Goal: Task Accomplishment & Management: Manage account settings

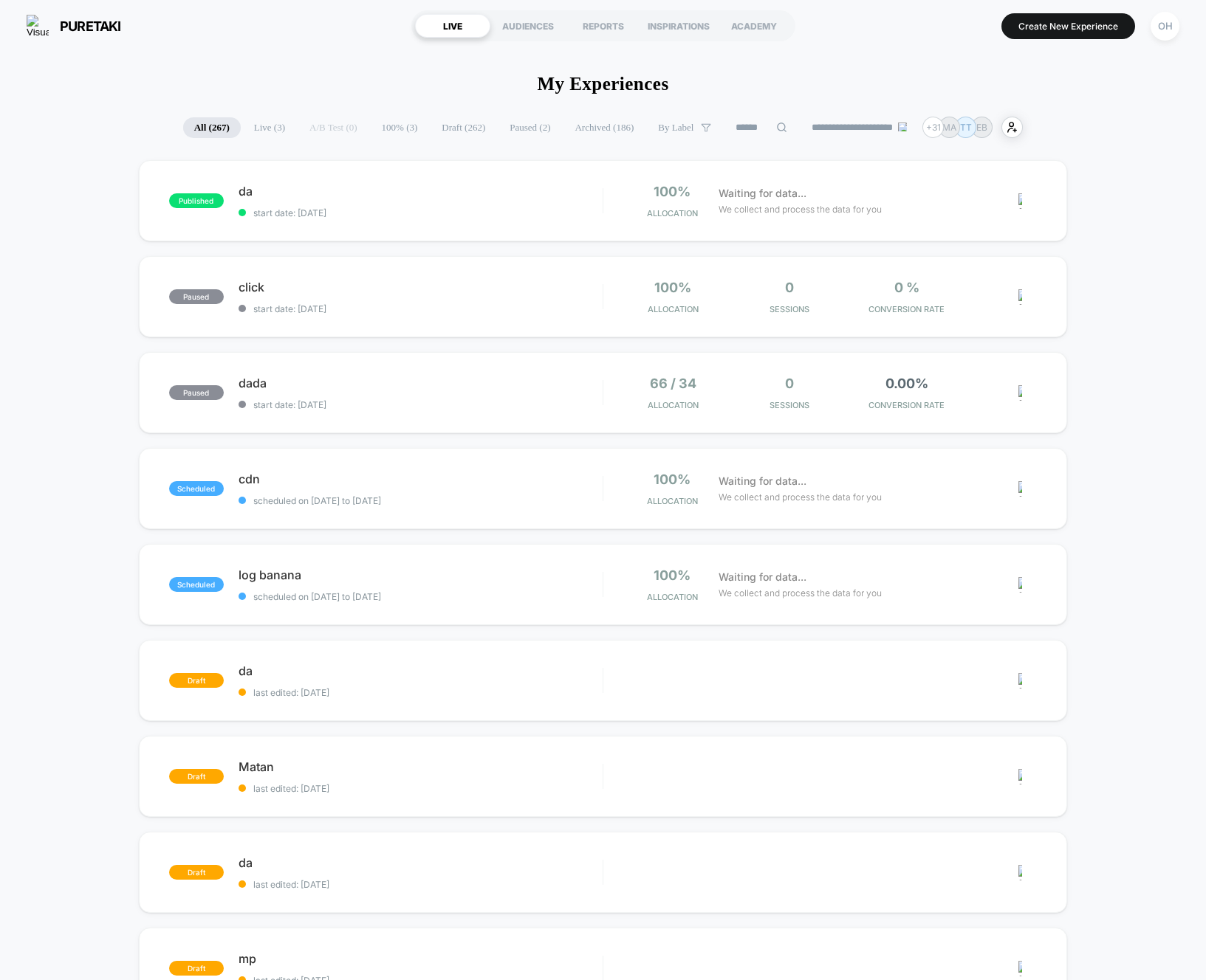
click at [1157, 42] on div "OH" at bounding box center [1164, 26] width 38 height 37
click at [1158, 35] on div "OH" at bounding box center [1165, 26] width 29 height 29
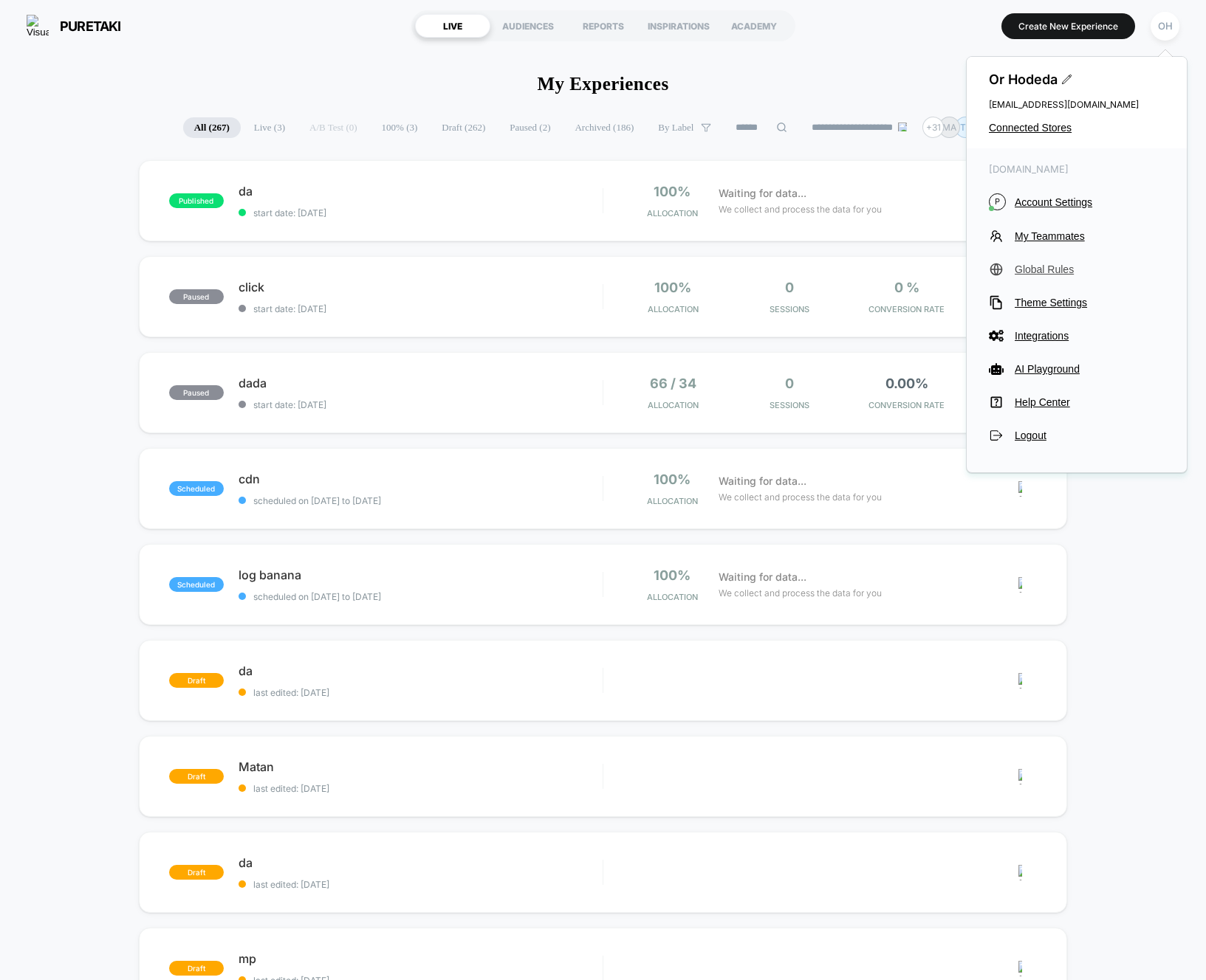
click at [1054, 257] on div "puretaki.myshopify.com P Account Settings My Teammates Global Rules Theme Setti…" at bounding box center [1076, 302] width 220 height 309
click at [1053, 270] on span "Global Rules" at bounding box center [1090, 269] width 150 height 12
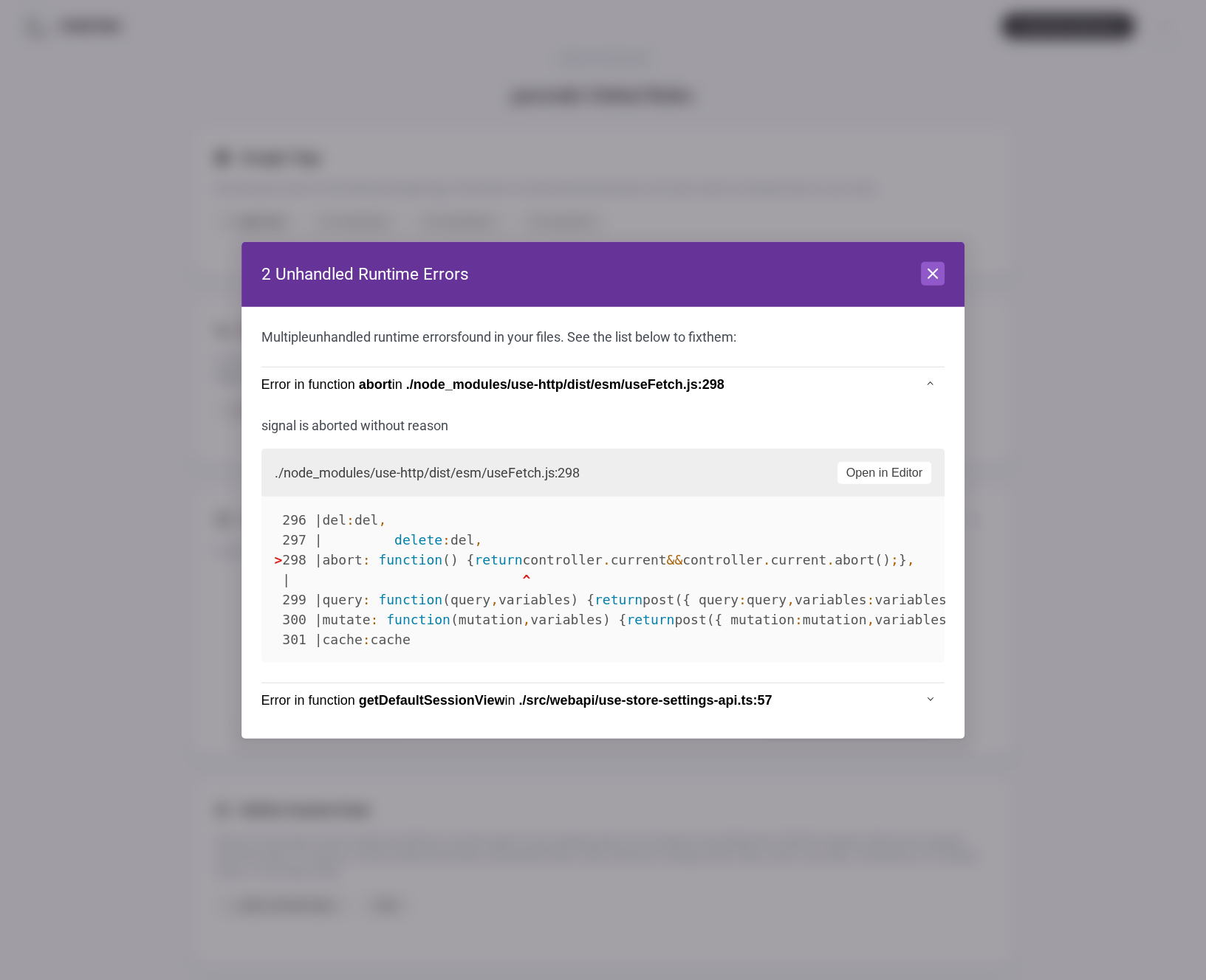
click at [910, 268] on header "2 Unhandled Runtime Errors Close" at bounding box center [603, 274] width 724 height 65
click at [924, 272] on icon at bounding box center [933, 274] width 17 height 17
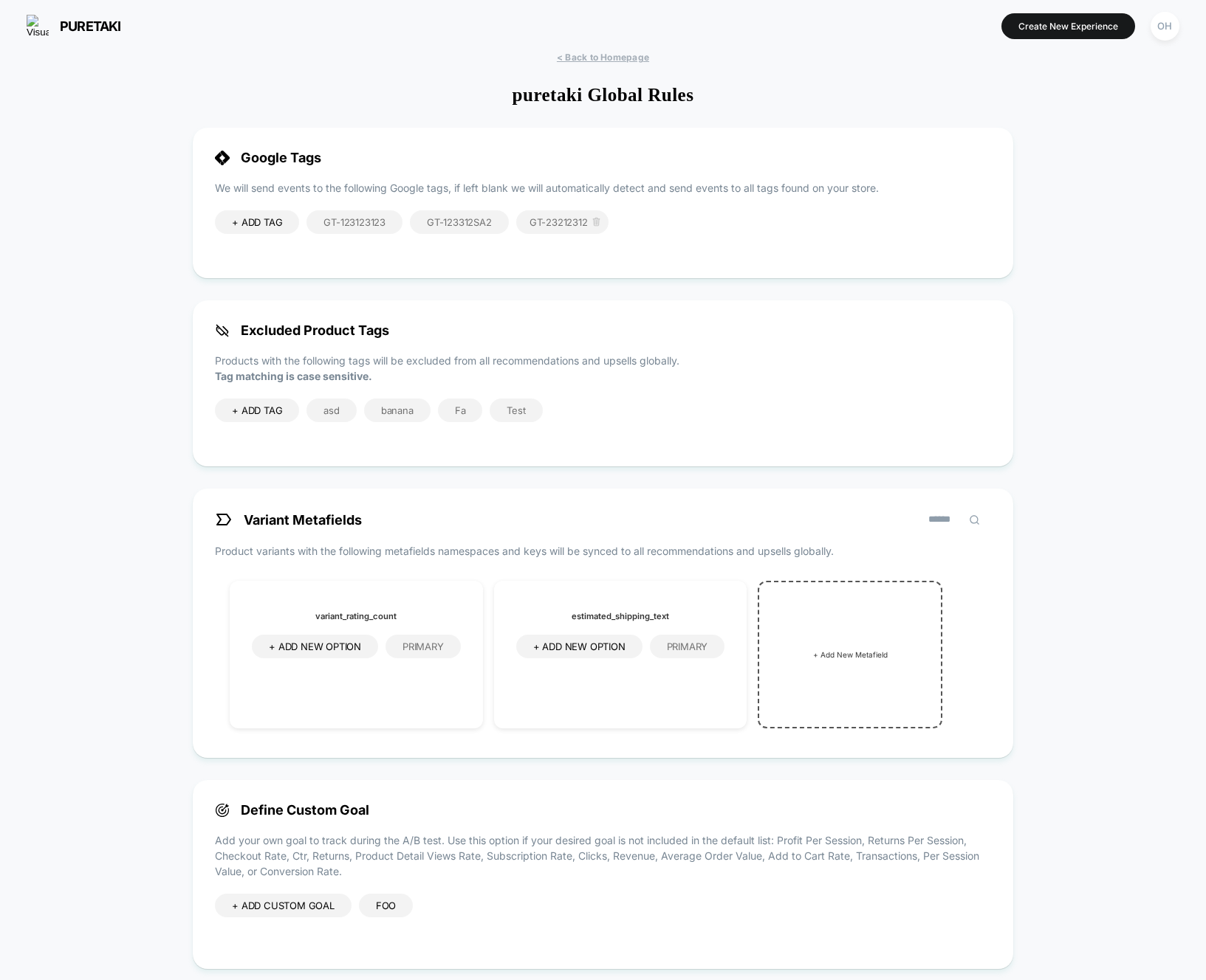
click at [597, 222] on icon at bounding box center [596, 221] width 3 height 7
drag, startPoint x: 656, startPoint y: 305, endPoint x: 589, endPoint y: 257, distance: 82.4
click at [656, 306] on button "Yes" at bounding box center [635, 306] width 73 height 23
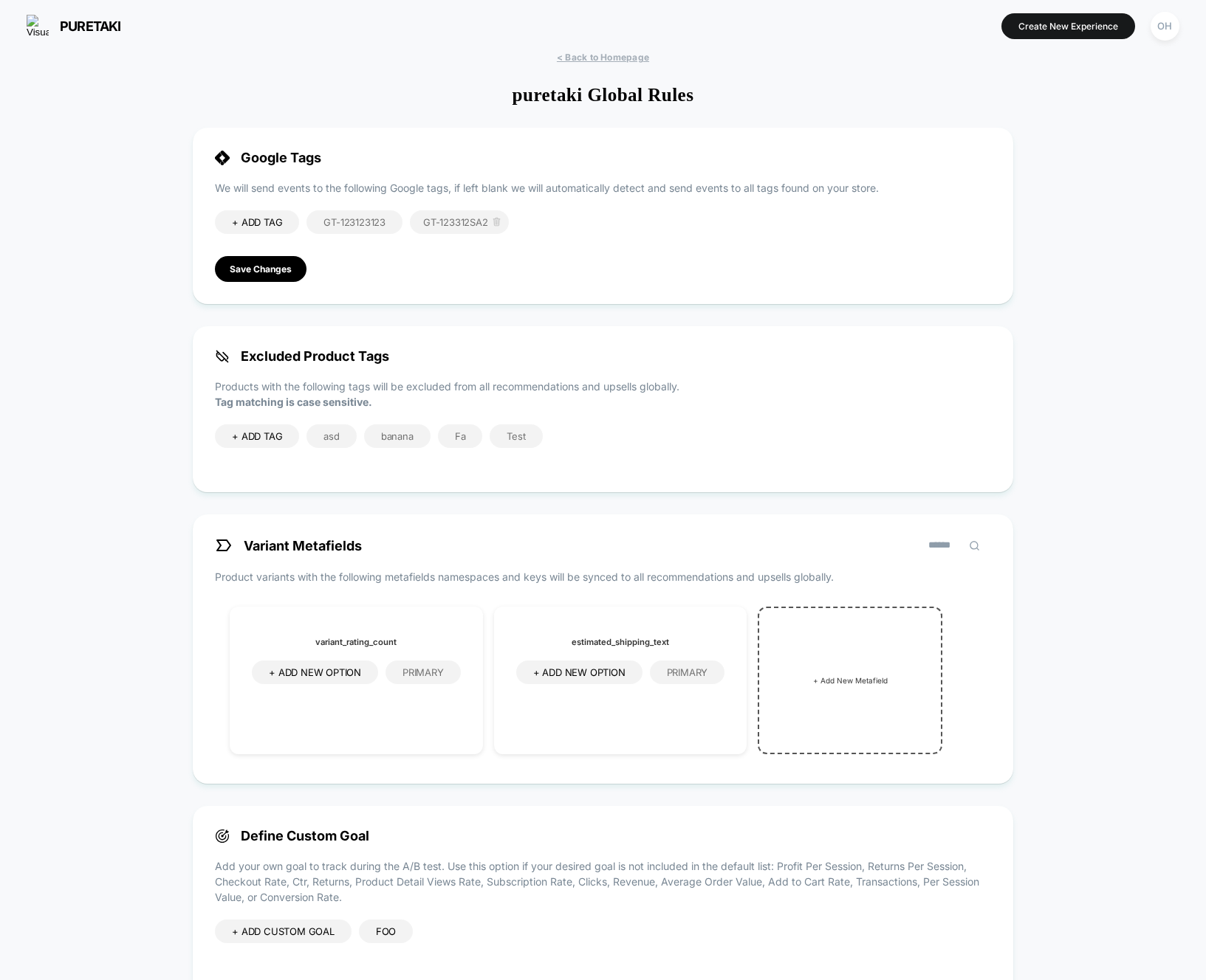
click at [499, 222] on icon at bounding box center [496, 222] width 5 height 7
click at [564, 306] on button "Yes" at bounding box center [536, 306] width 73 height 23
click at [390, 222] on icon at bounding box center [390, 222] width 10 height 10
click at [391, 222] on icon at bounding box center [390, 222] width 10 height 10
drag, startPoint x: 436, startPoint y: 302, endPoint x: 405, endPoint y: 298, distance: 31.3
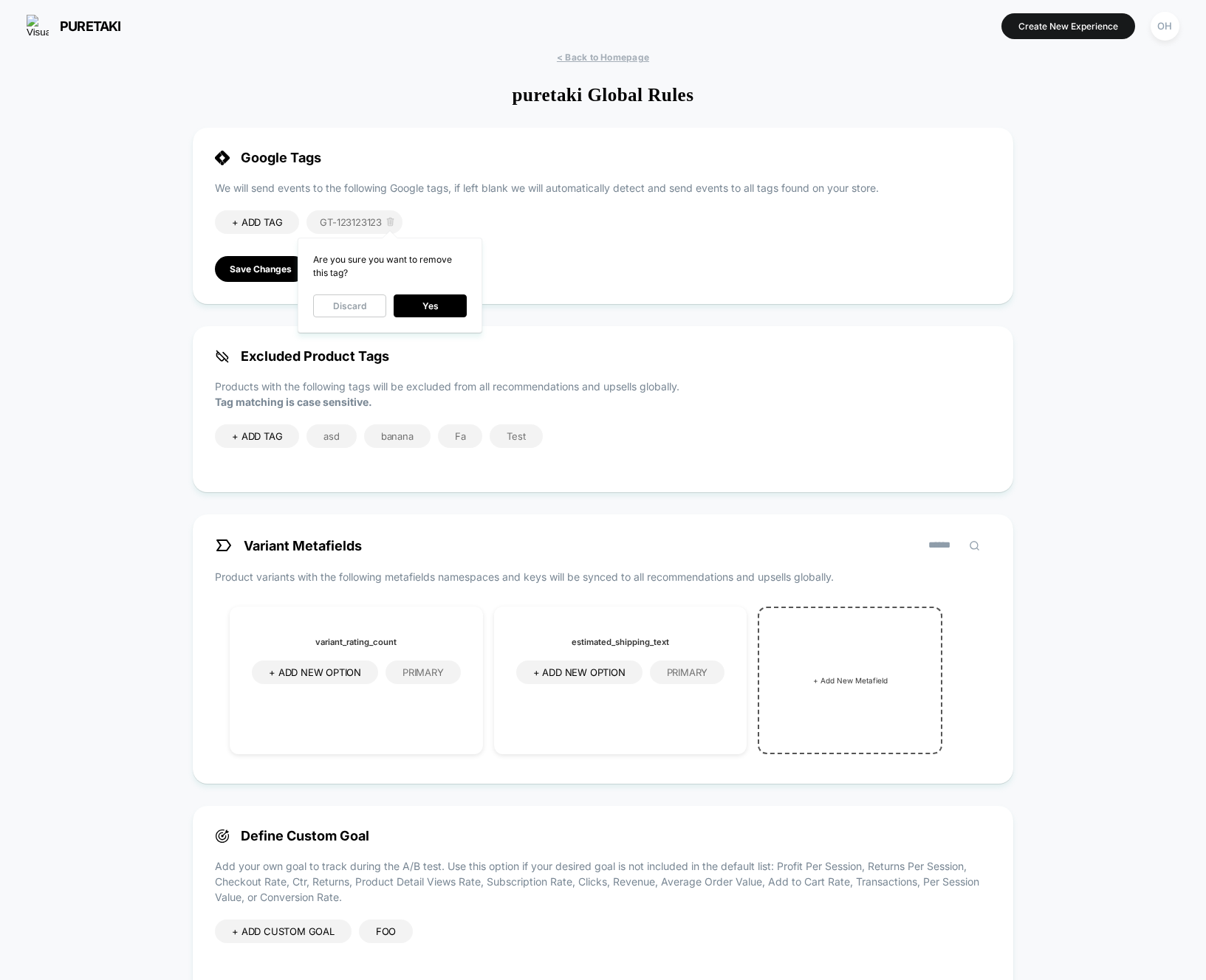
click at [436, 302] on button "Yes" at bounding box center [429, 306] width 73 height 23
click at [285, 279] on button "Save Changes" at bounding box center [261, 269] width 92 height 26
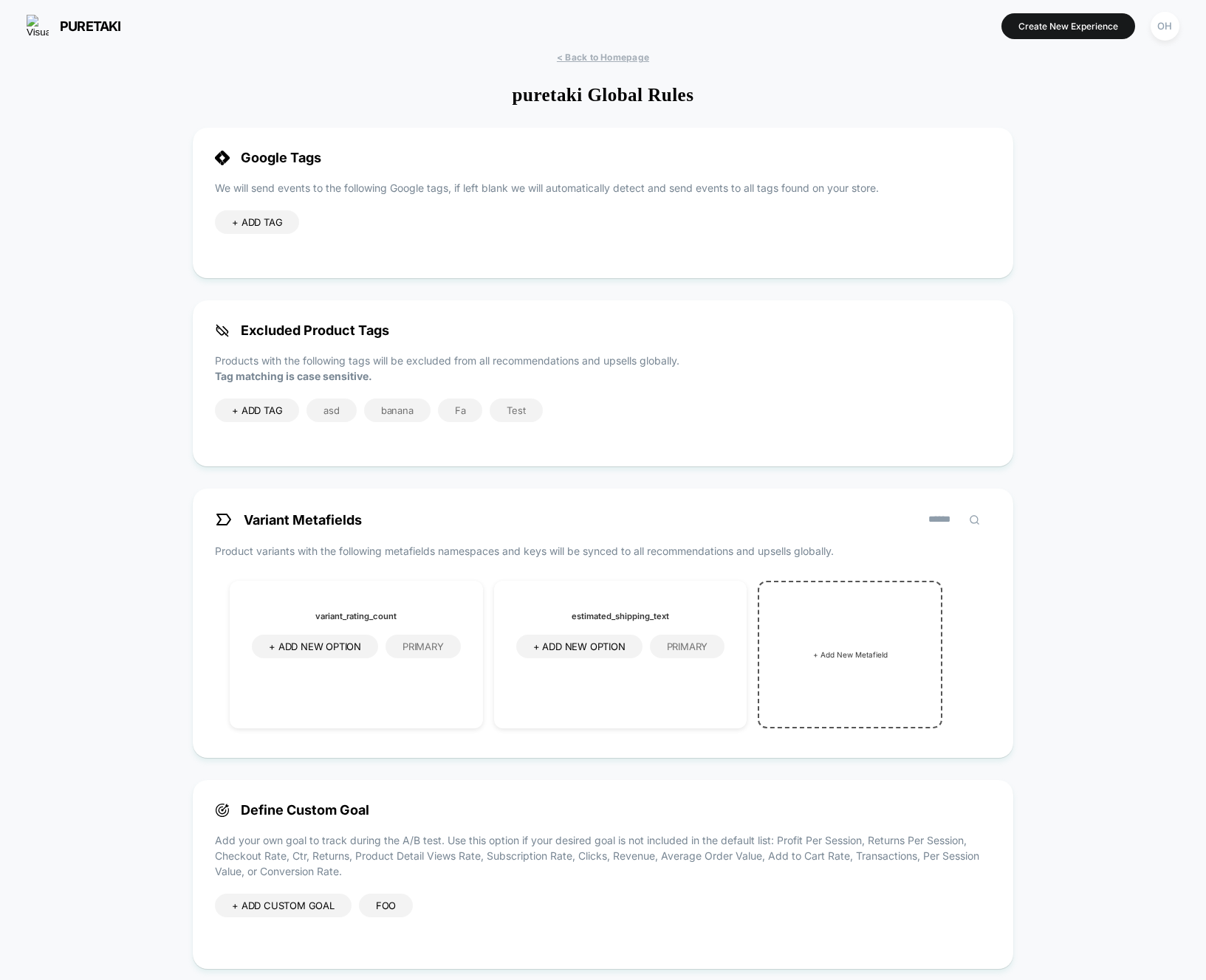
click at [272, 222] on span "+ ADD TAG" at bounding box center [257, 222] width 50 height 12
click at [295, 225] on input at bounding box center [275, 224] width 88 height 13
type input "**********"
click at [335, 222] on icon at bounding box center [335, 223] width 14 height 14
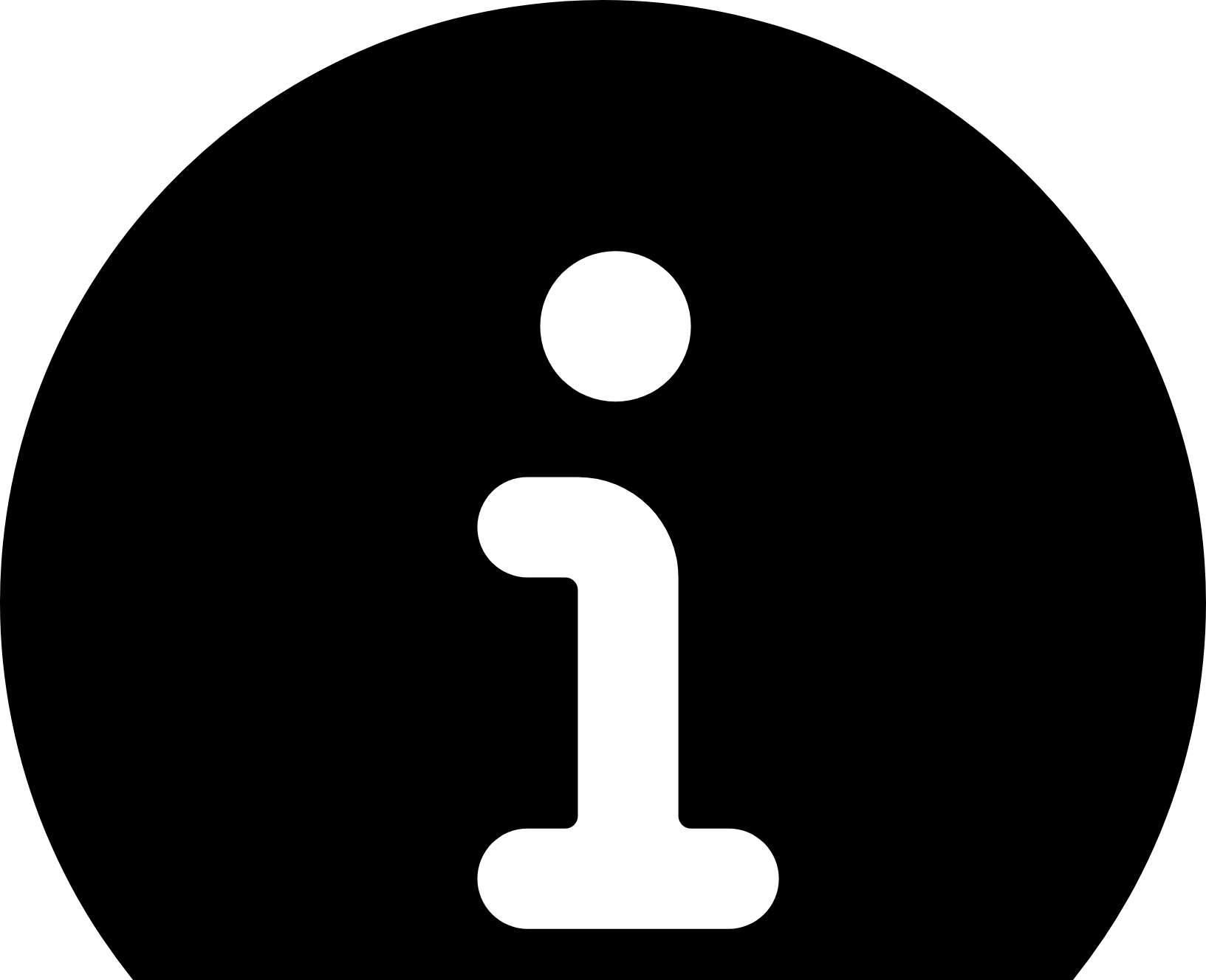
type input "**********"
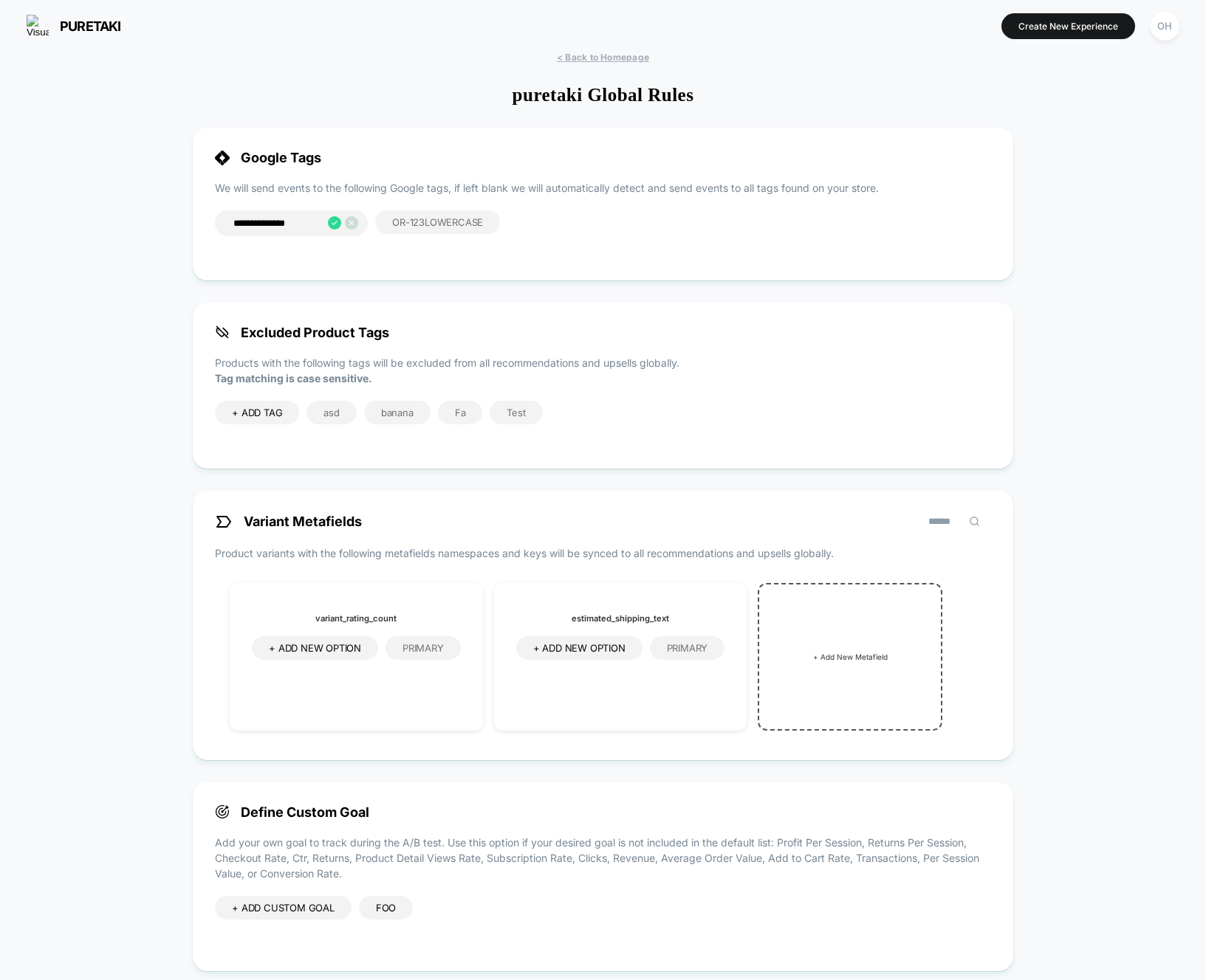
click at [328, 226] on icon at bounding box center [335, 223] width 14 height 14
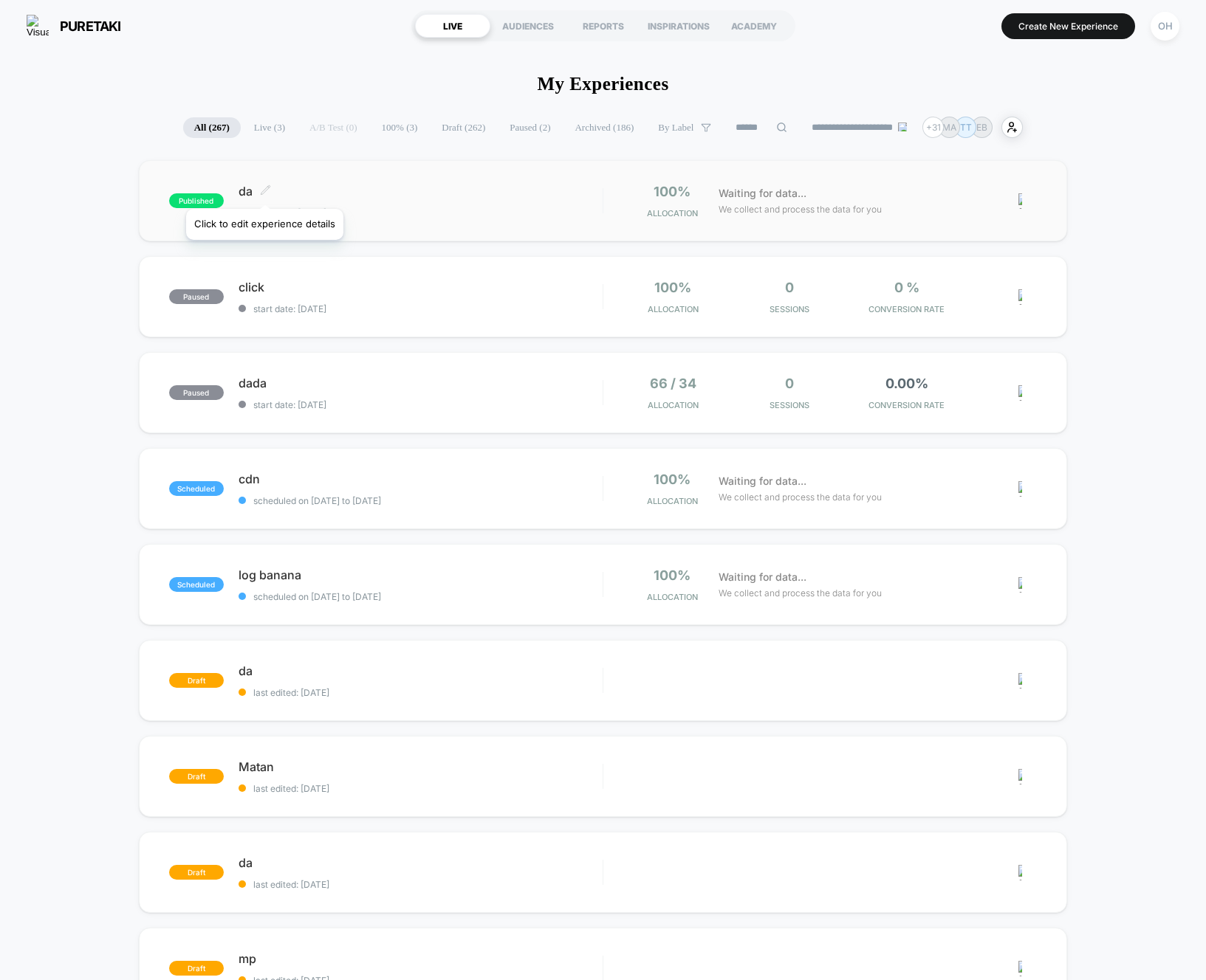
click at [264, 191] on icon at bounding box center [264, 190] width 11 height 11
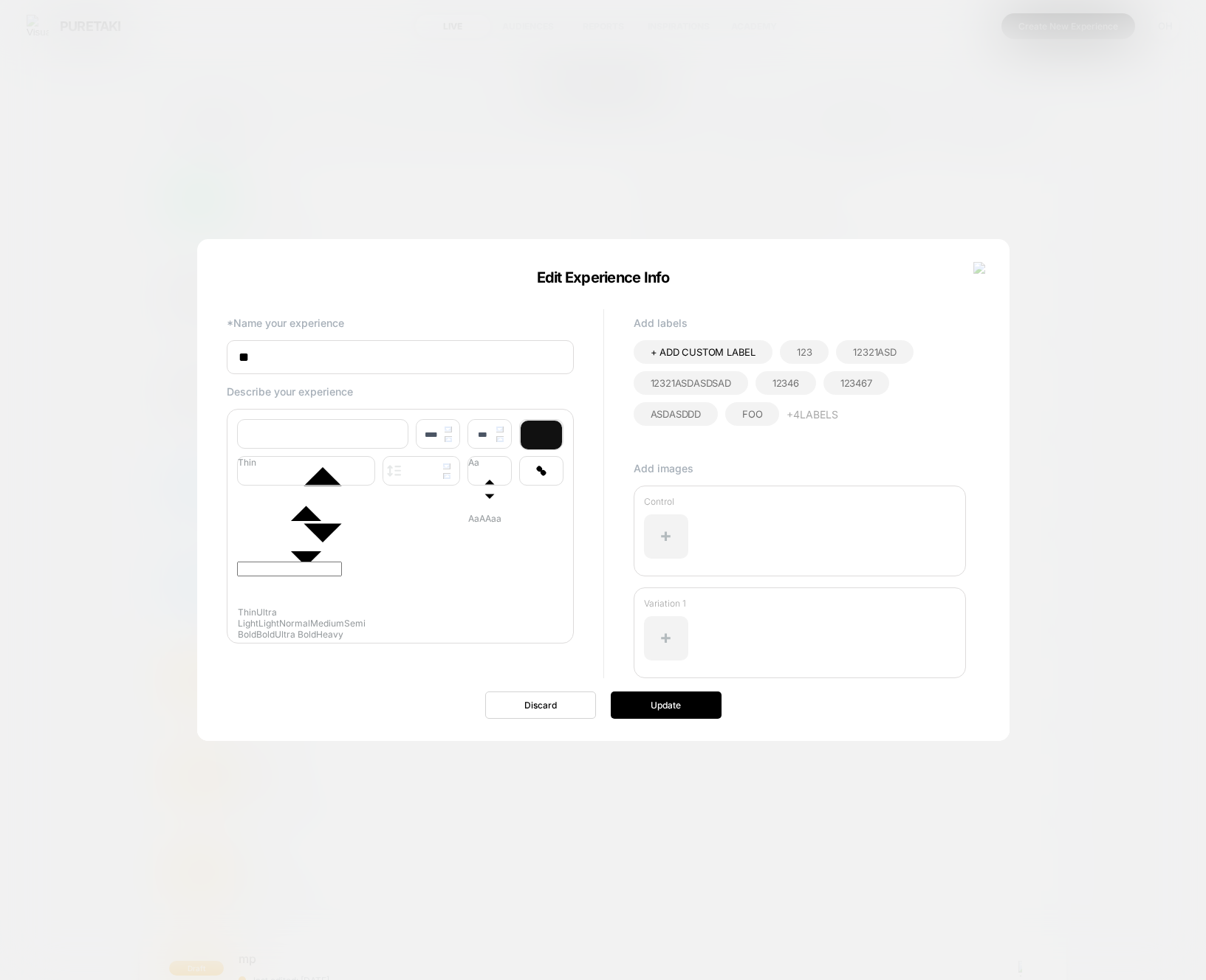
click at [730, 355] on span "+ ADD CUSTOM LABEL" at bounding box center [703, 352] width 105 height 12
click at [756, 352] on icon at bounding box center [754, 353] width 14 height 14
click at [810, 350] on div at bounding box center [796, 346] width 34 height 12
click at [808, 349] on div at bounding box center [796, 346] width 34 height 12
click at [803, 344] on div at bounding box center [796, 346] width 34 height 12
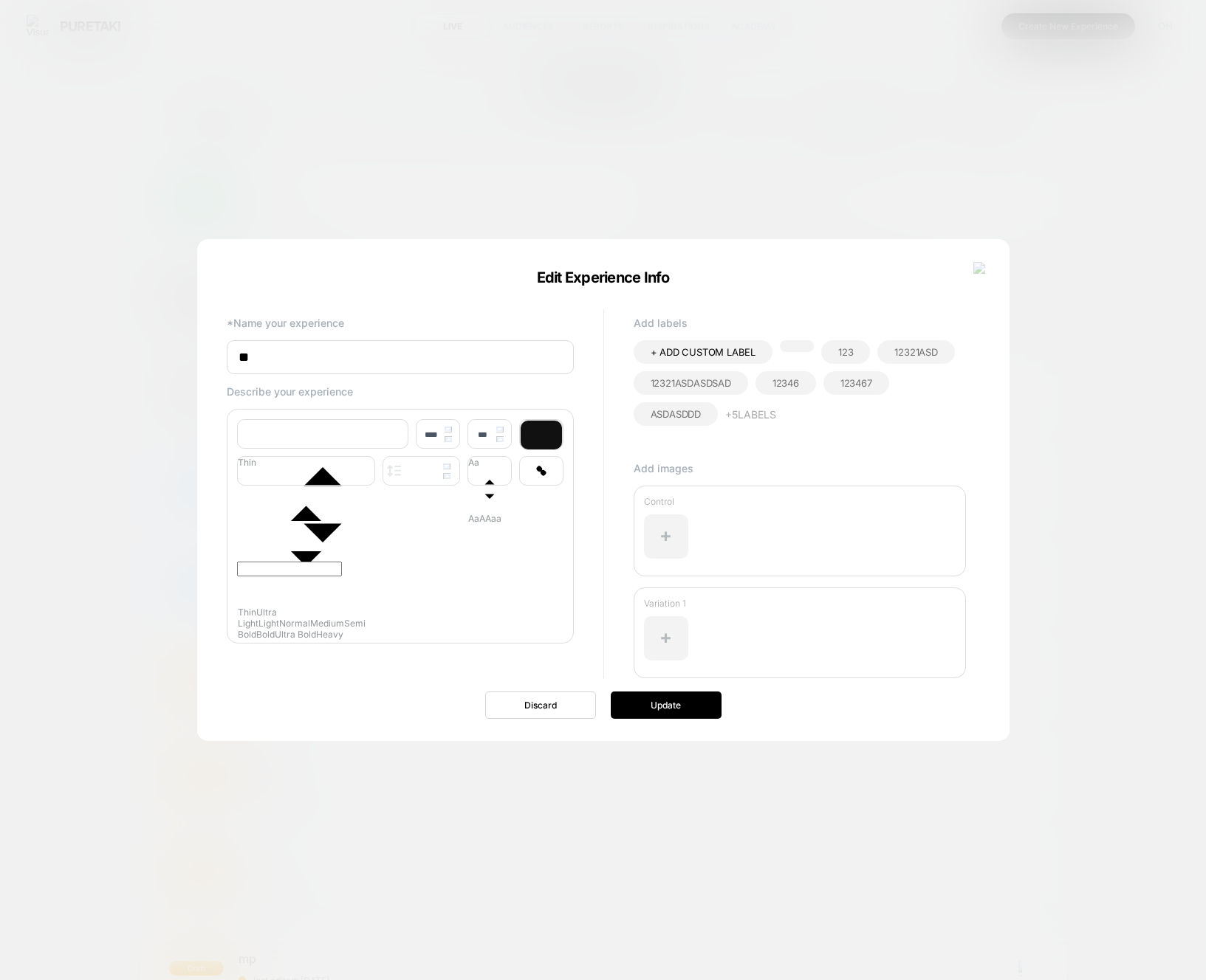
click at [970, 273] on button at bounding box center [979, 268] width 22 height 22
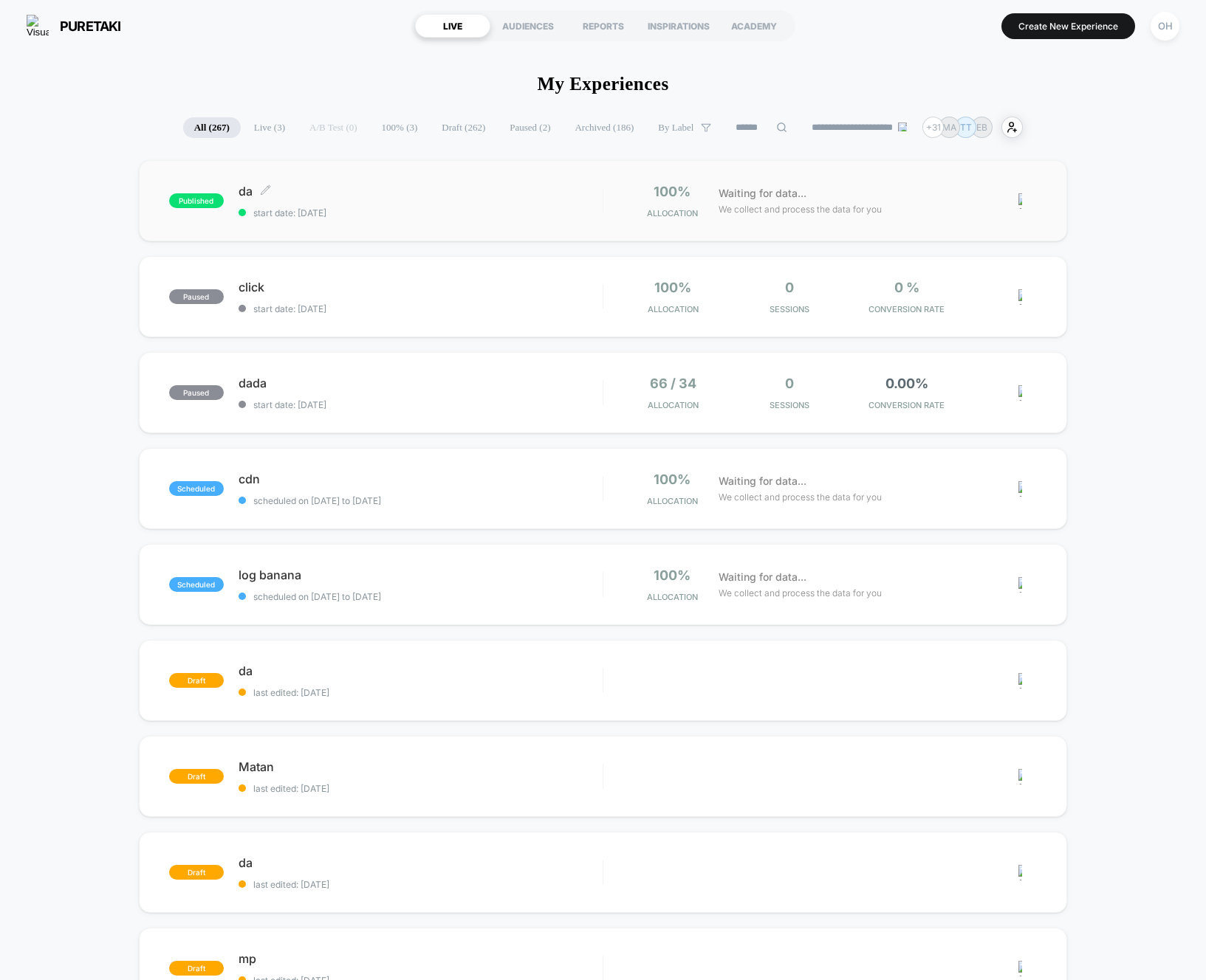
click at [271, 192] on span "da Click to edit experience details" at bounding box center [420, 191] width 364 height 15
click at [267, 191] on icon at bounding box center [264, 190] width 11 height 11
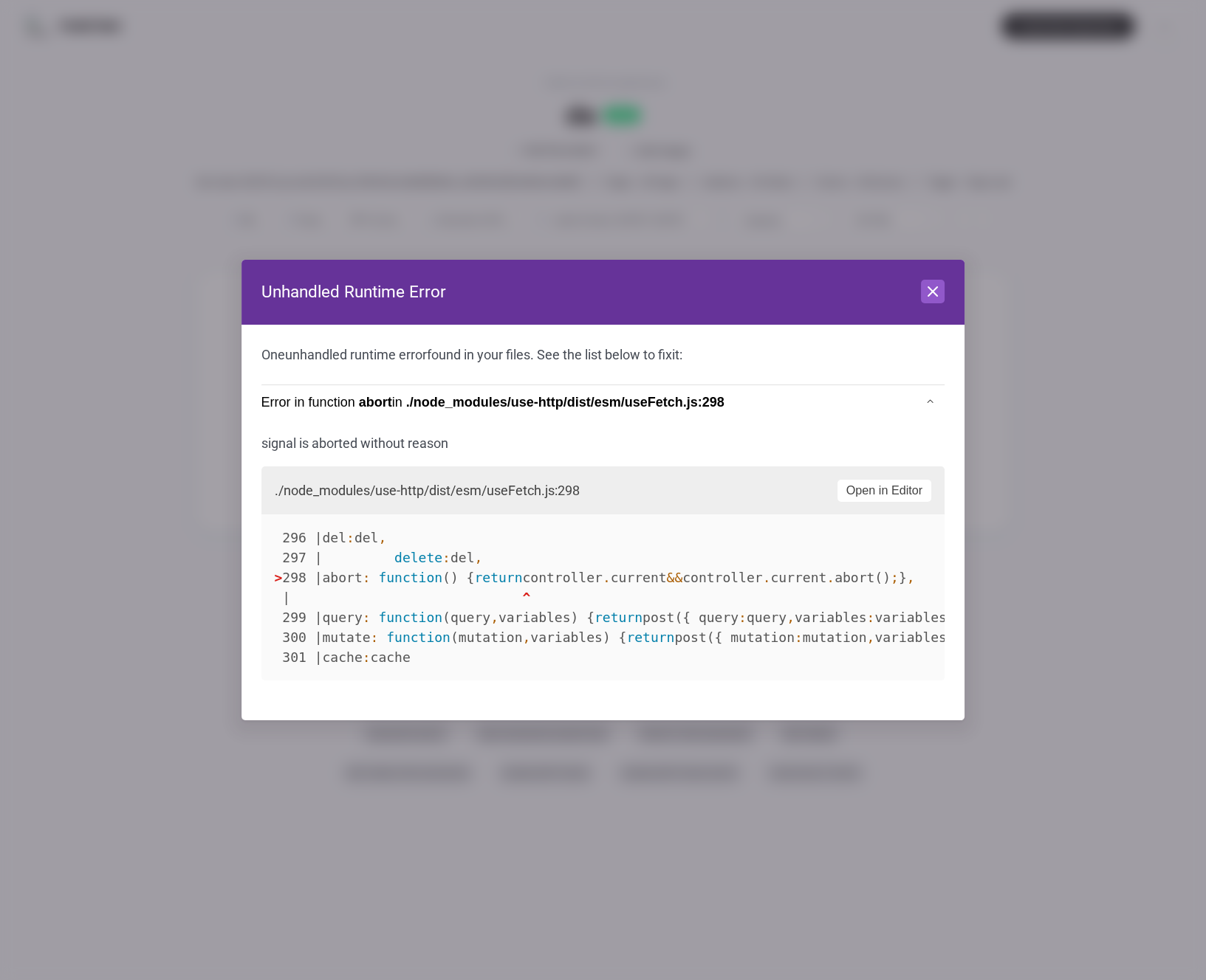
click at [937, 309] on header "Unhandled Runtime Error Close" at bounding box center [603, 291] width 724 height 65
drag, startPoint x: 932, startPoint y: 296, endPoint x: 925, endPoint y: 301, distance: 8.6
click at [932, 296] on icon at bounding box center [933, 291] width 17 height 17
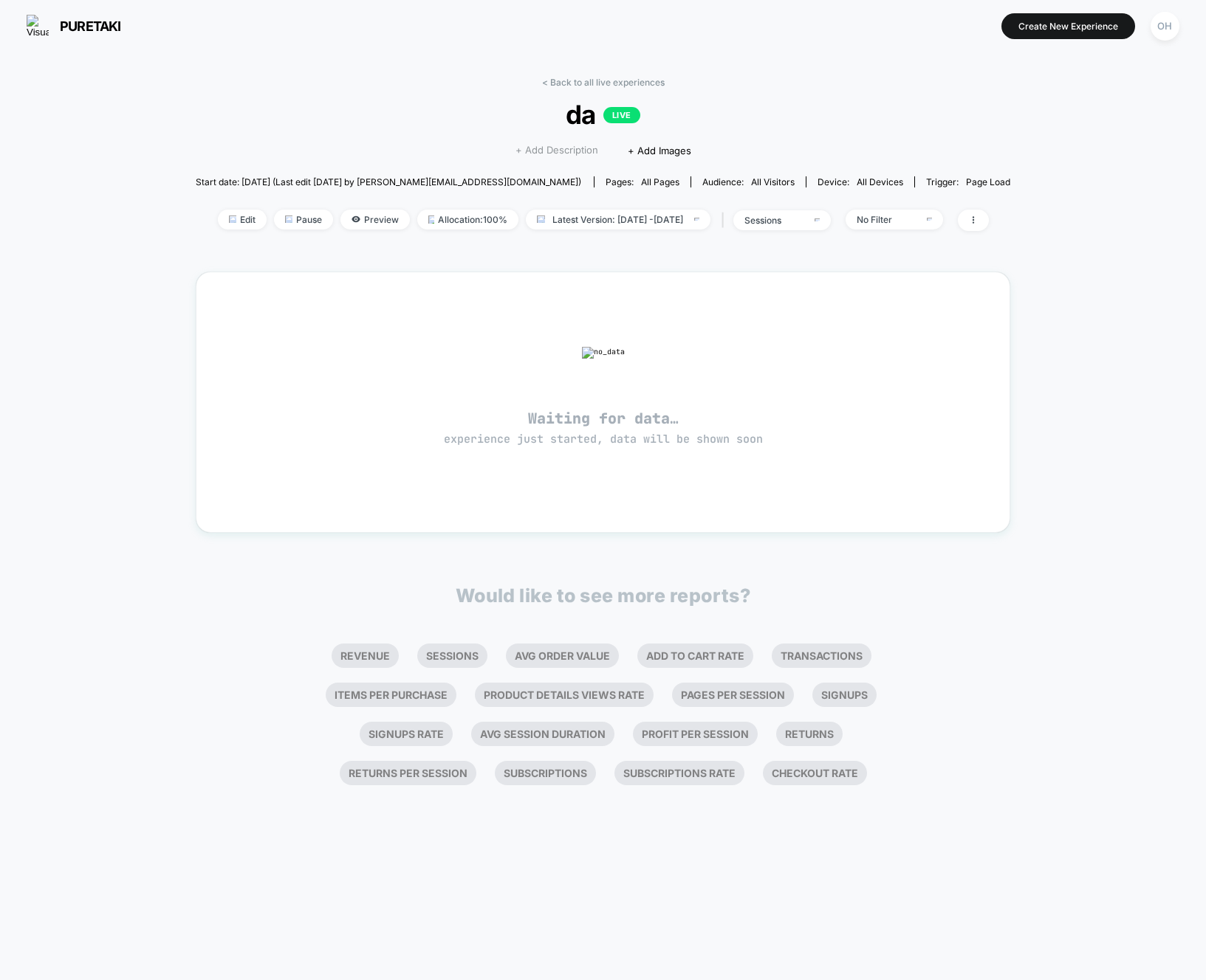
click at [568, 149] on span "+ Add Description" at bounding box center [556, 150] width 82 height 15
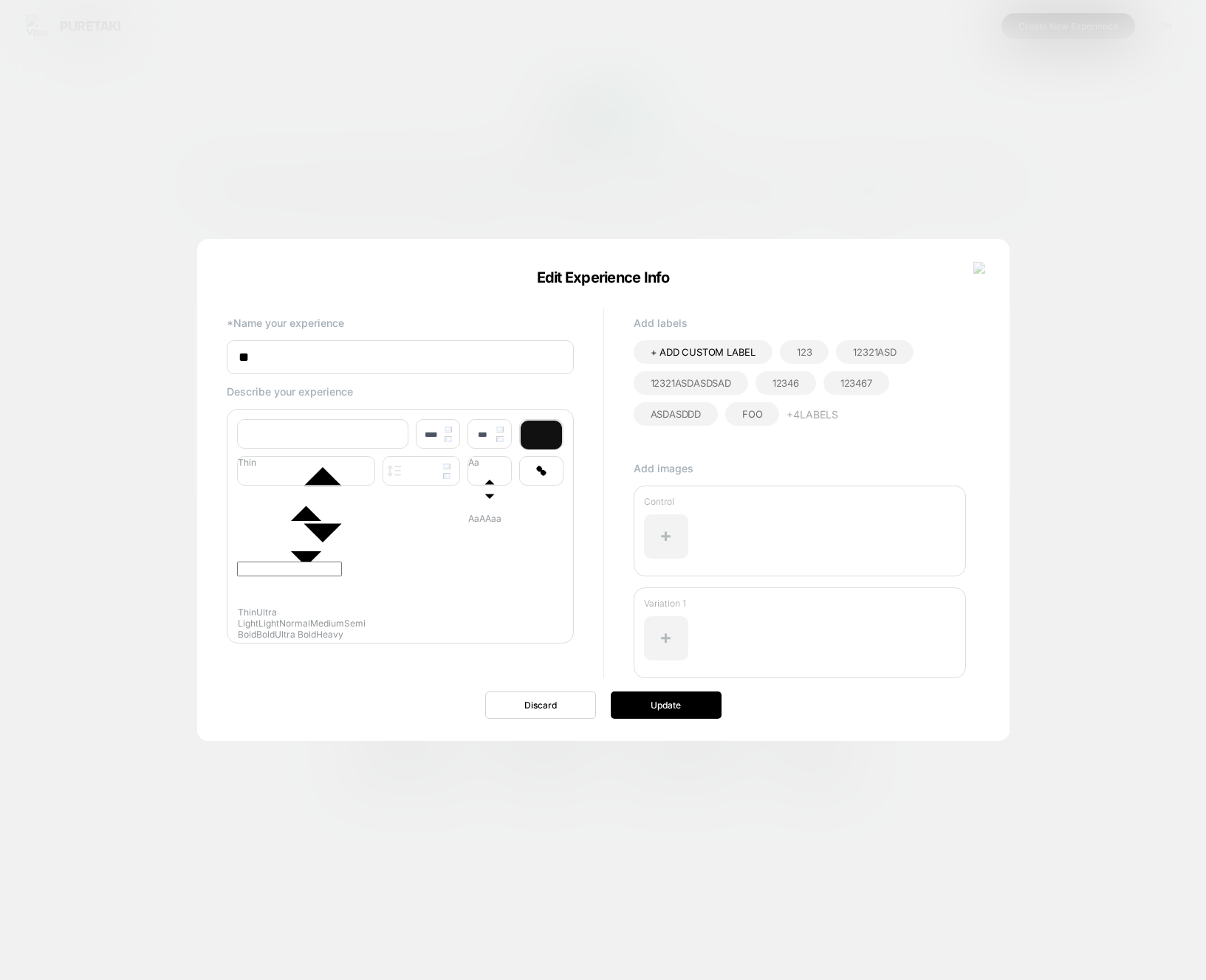
click at [666, 350] on span "+ ADD CUSTOM LABEL" at bounding box center [703, 352] width 105 height 12
drag, startPoint x: 753, startPoint y: 356, endPoint x: 753, endPoint y: 390, distance: 34.0
click at [753, 356] on icon at bounding box center [754, 353] width 14 height 14
click at [969, 265] on button at bounding box center [979, 268] width 22 height 22
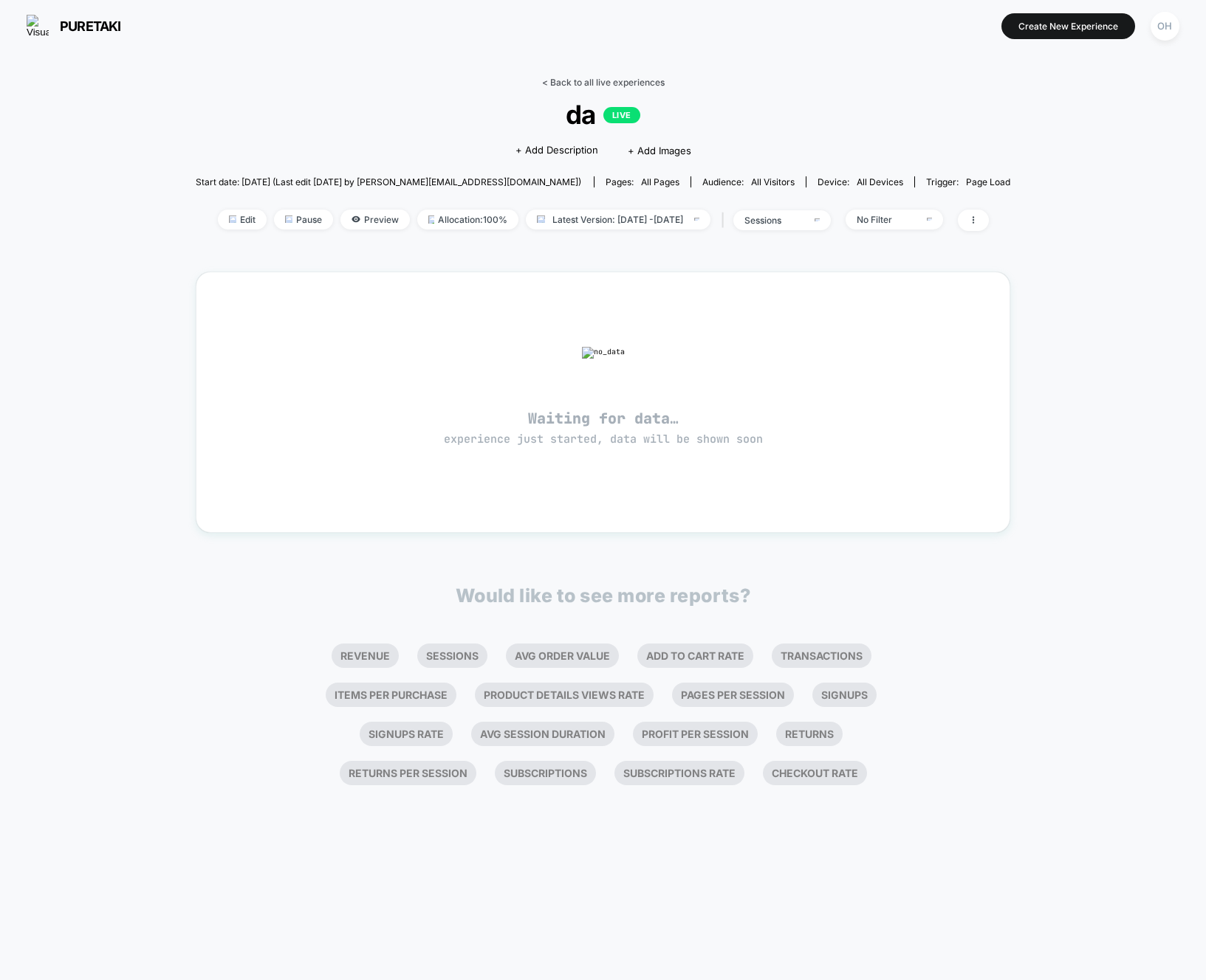
click at [587, 85] on link "< Back to all live experiences" at bounding box center [603, 81] width 123 height 11
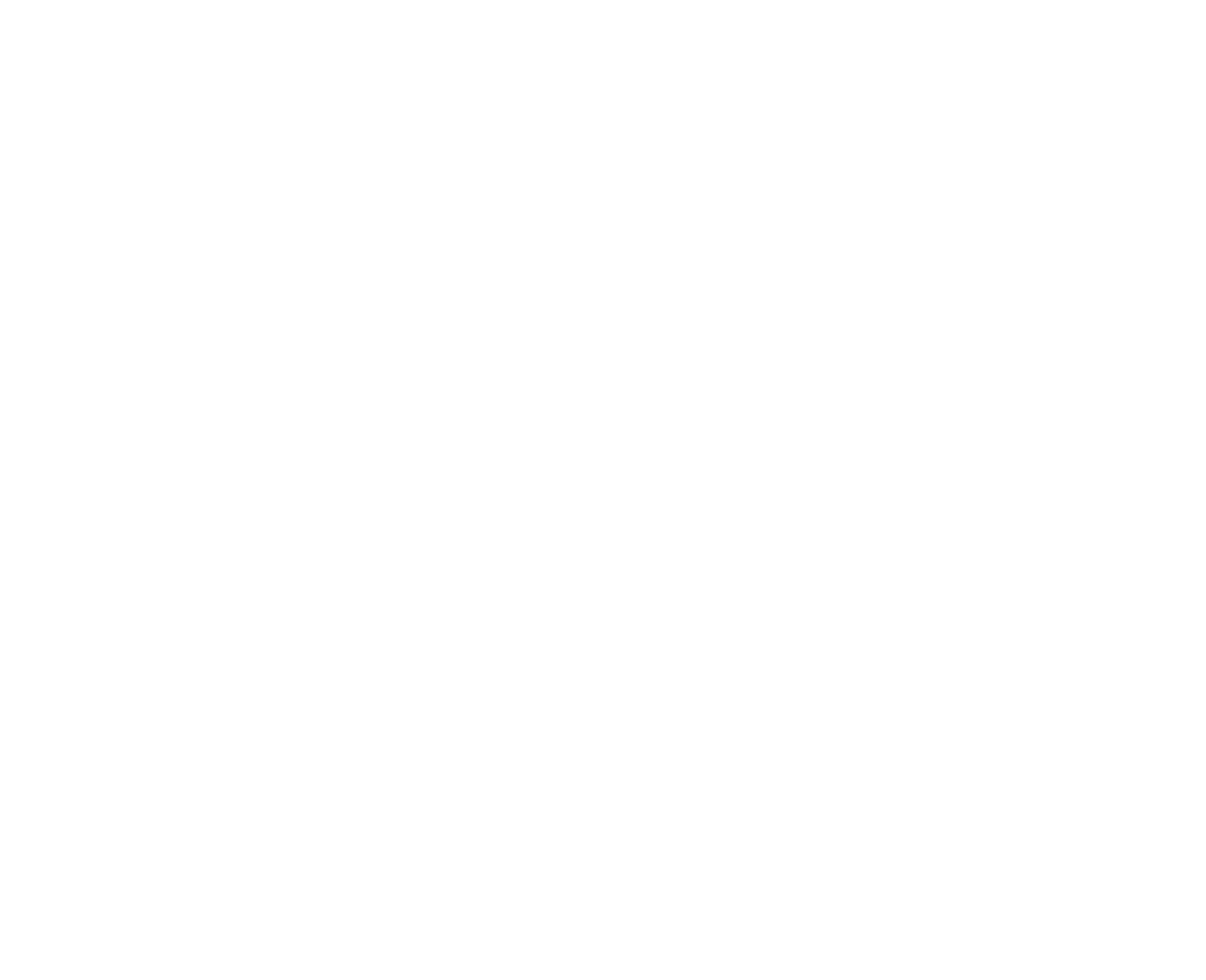
click at [1163, 6] on html at bounding box center [603, 3] width 1206 height 6
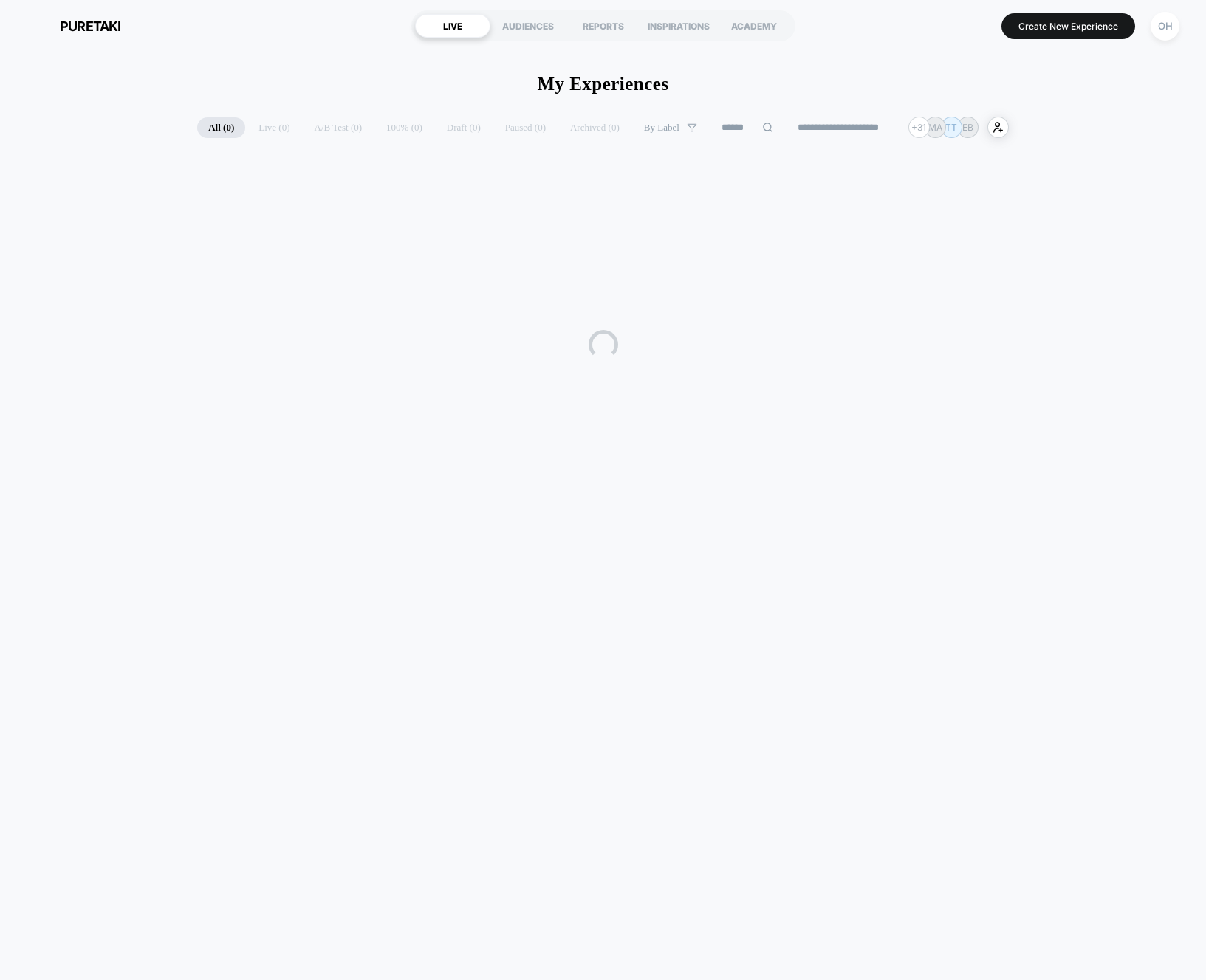
click at [1182, 31] on button "OH" at bounding box center [1164, 25] width 38 height 30
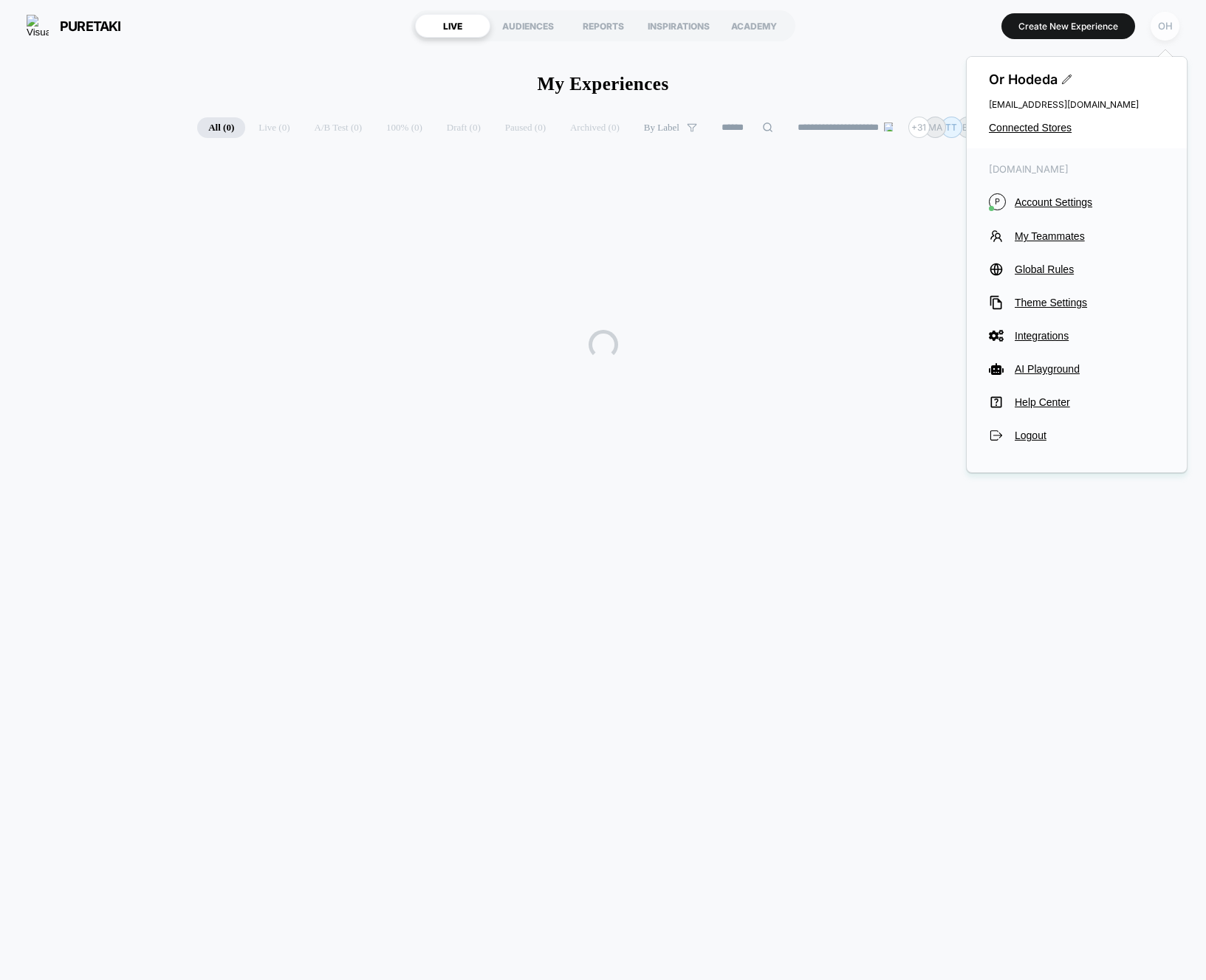
click at [1170, 28] on div "OH" at bounding box center [1165, 26] width 29 height 29
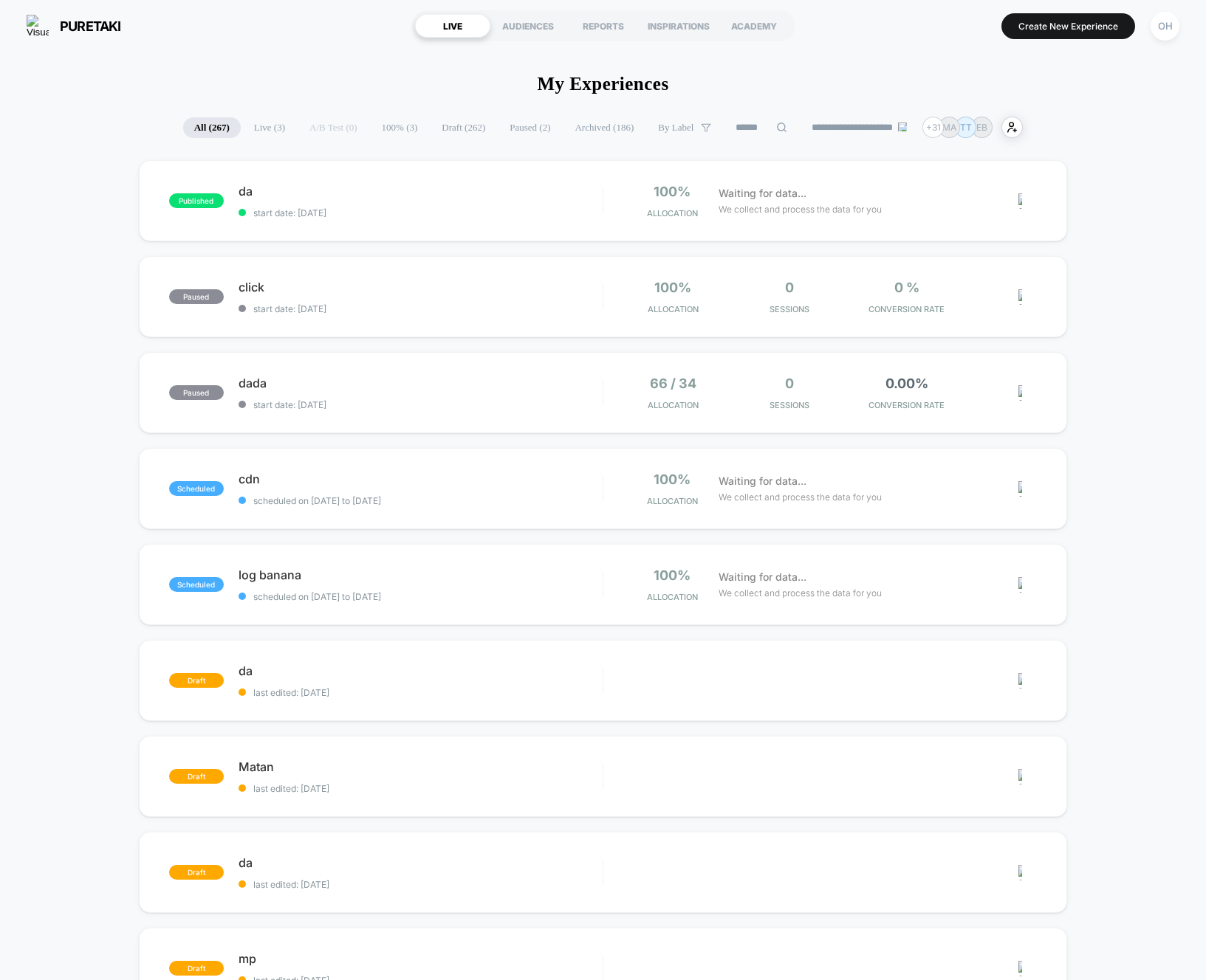
click at [1177, 36] on button "OH" at bounding box center [1164, 25] width 38 height 30
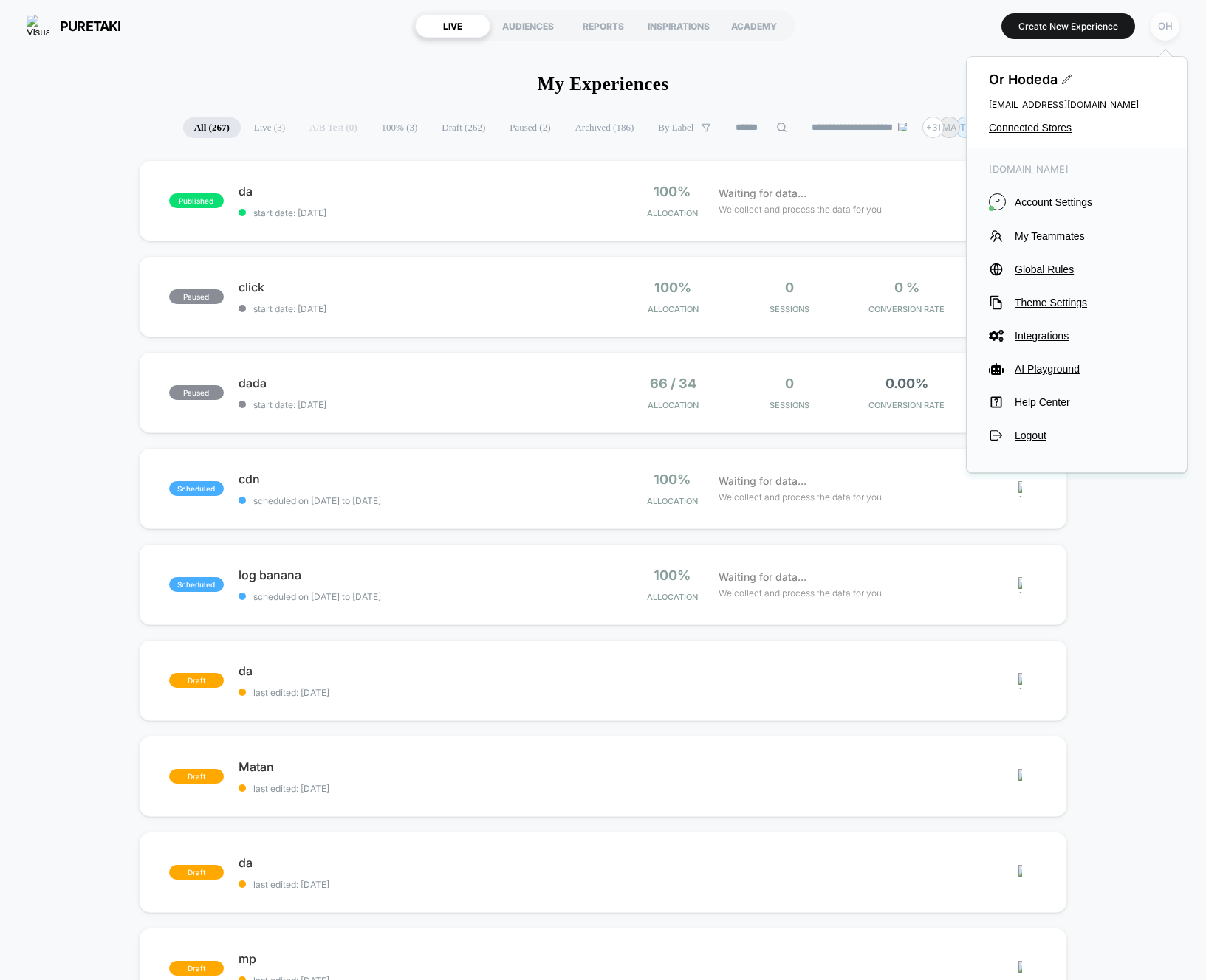
click at [1166, 32] on div "OH" at bounding box center [1165, 26] width 29 height 29
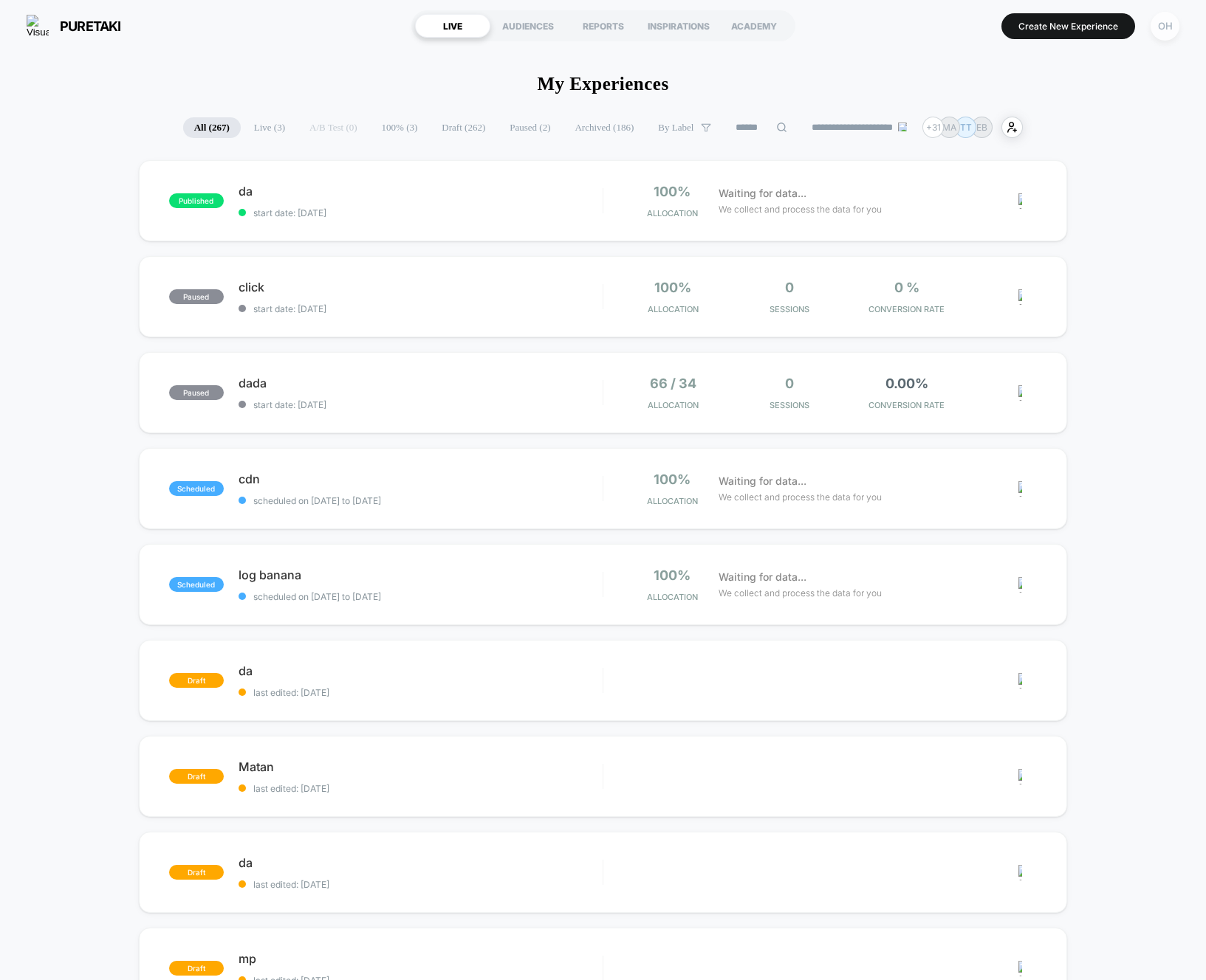
click at [1165, 31] on div "OH" at bounding box center [1165, 26] width 29 height 29
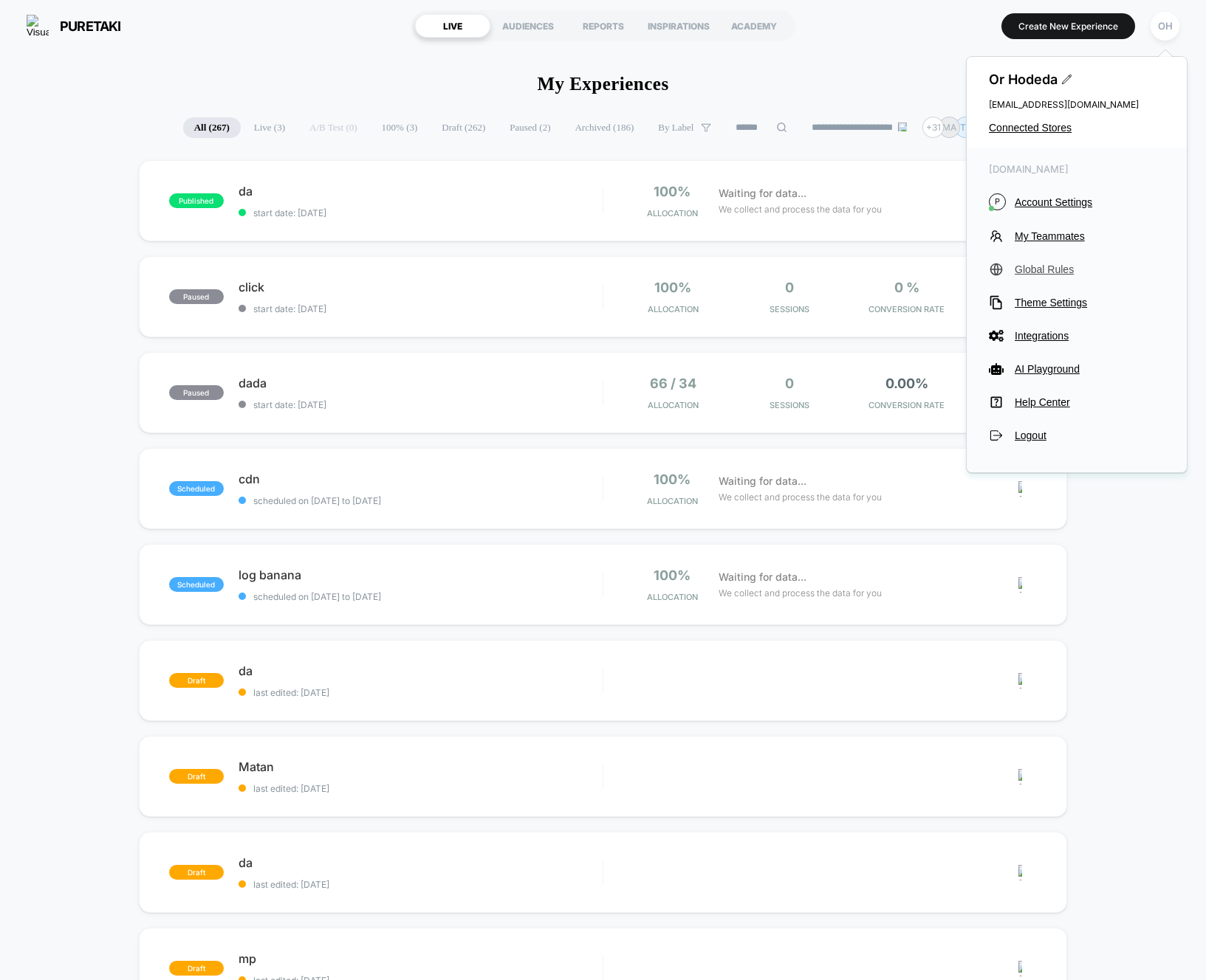
click at [1048, 263] on span "Global Rules" at bounding box center [1090, 269] width 150 height 12
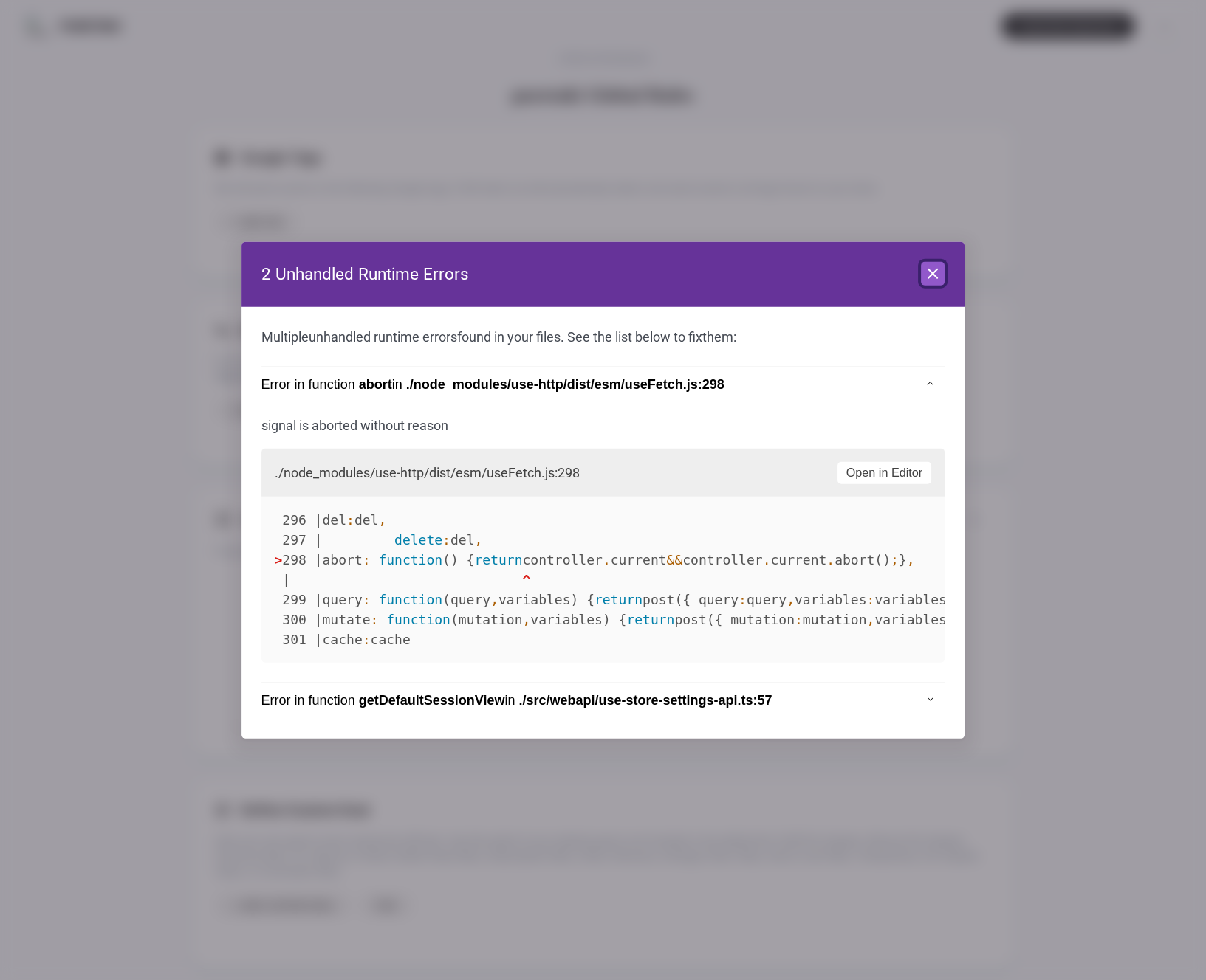
click at [942, 275] on icon at bounding box center [933, 274] width 17 height 17
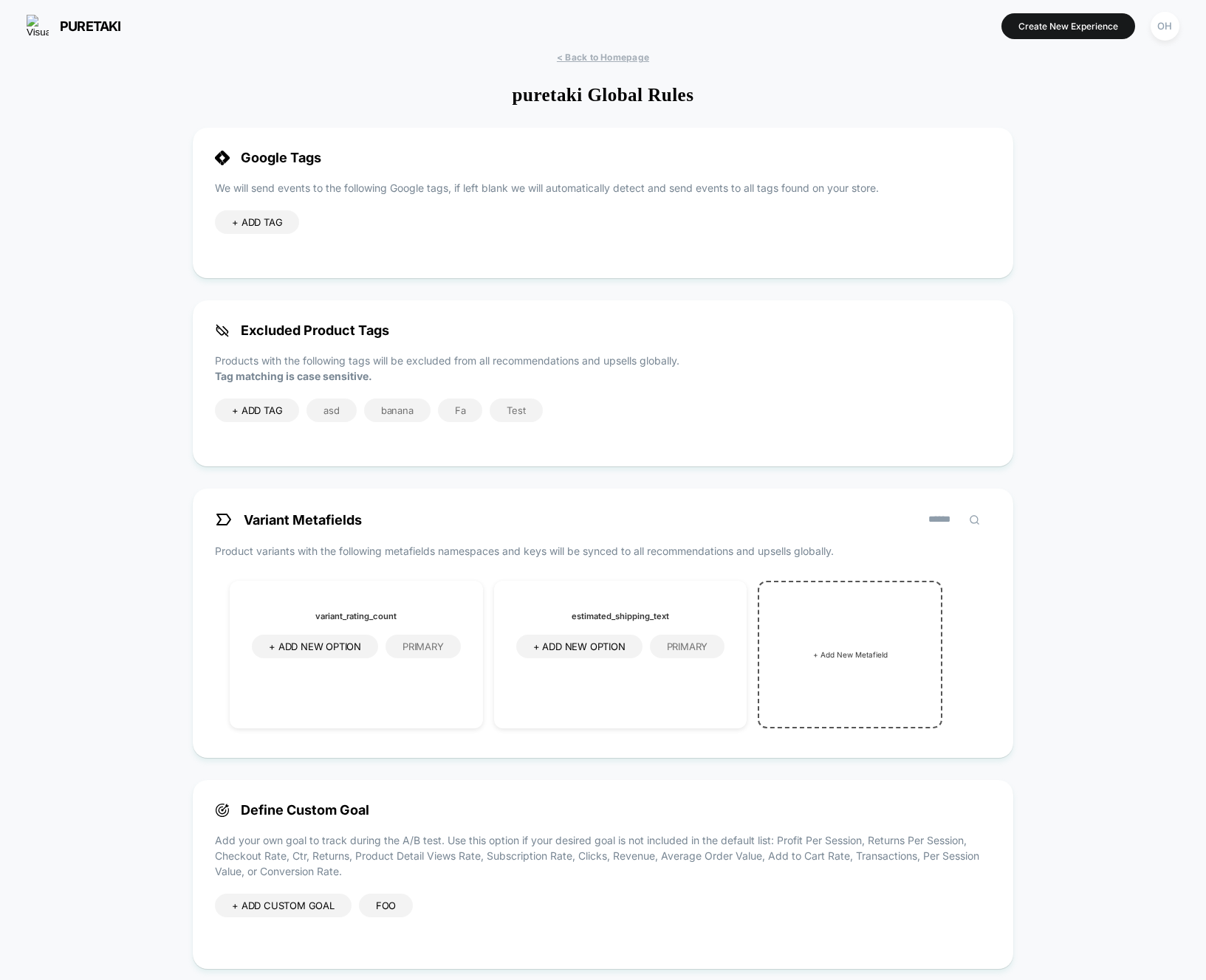
click at [257, 223] on span "+ ADD TAG" at bounding box center [257, 222] width 50 height 12
click at [265, 226] on input at bounding box center [275, 224] width 88 height 13
click at [337, 226] on icon at bounding box center [335, 223] width 14 height 14
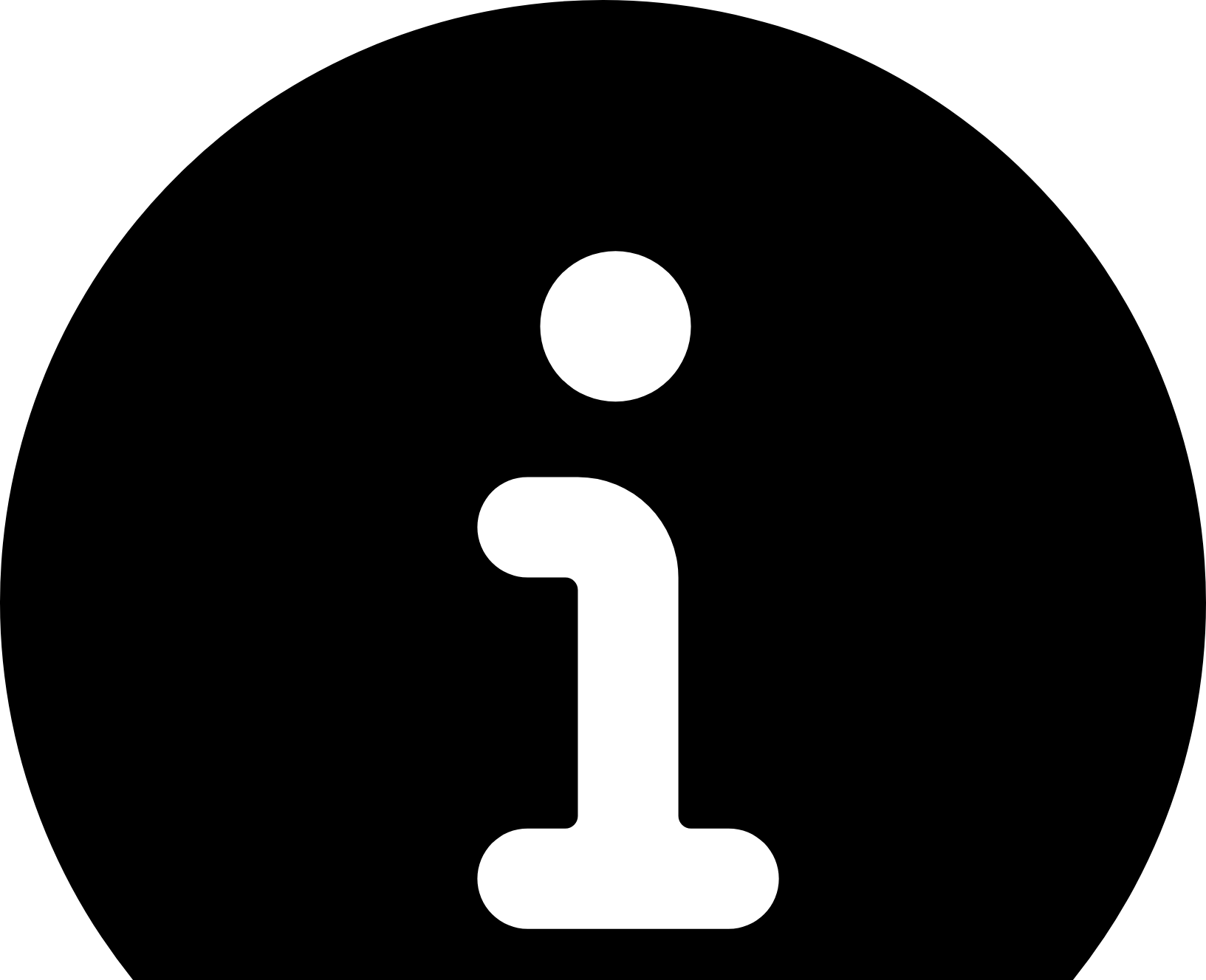
type input "******"
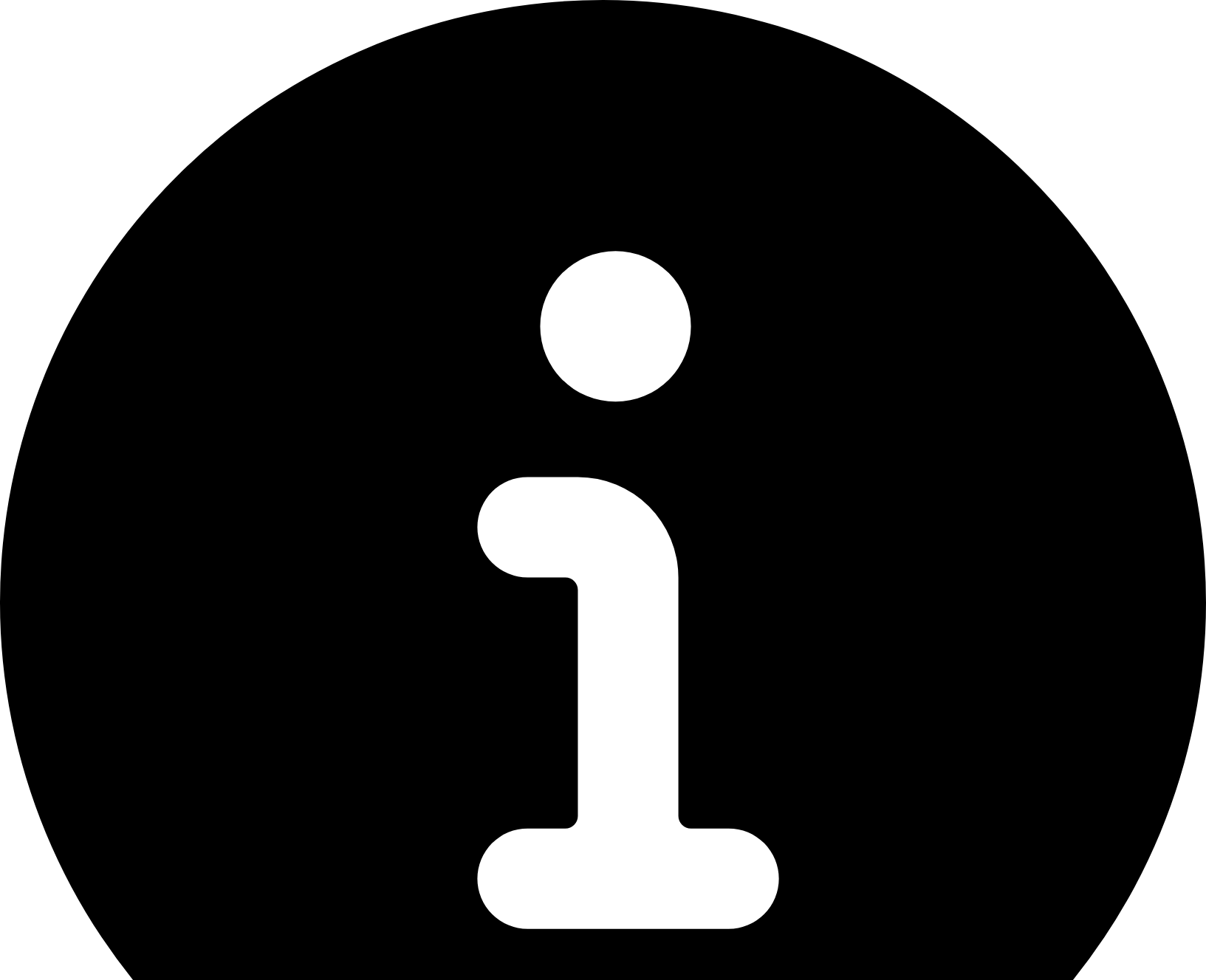
type input "**********"
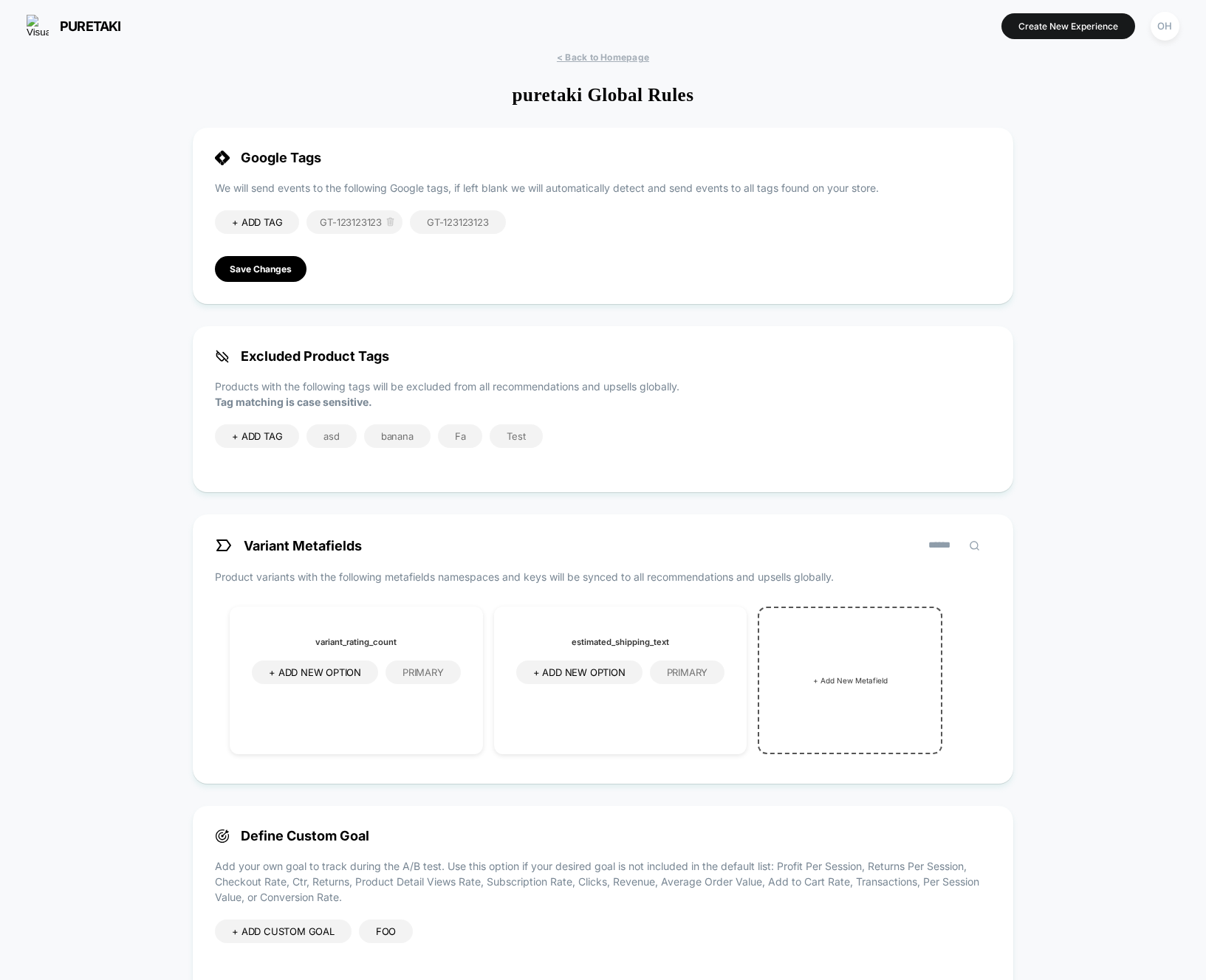
click at [392, 223] on icon at bounding box center [389, 222] width 5 height 7
click at [446, 310] on button "Yes" at bounding box center [429, 306] width 73 height 23
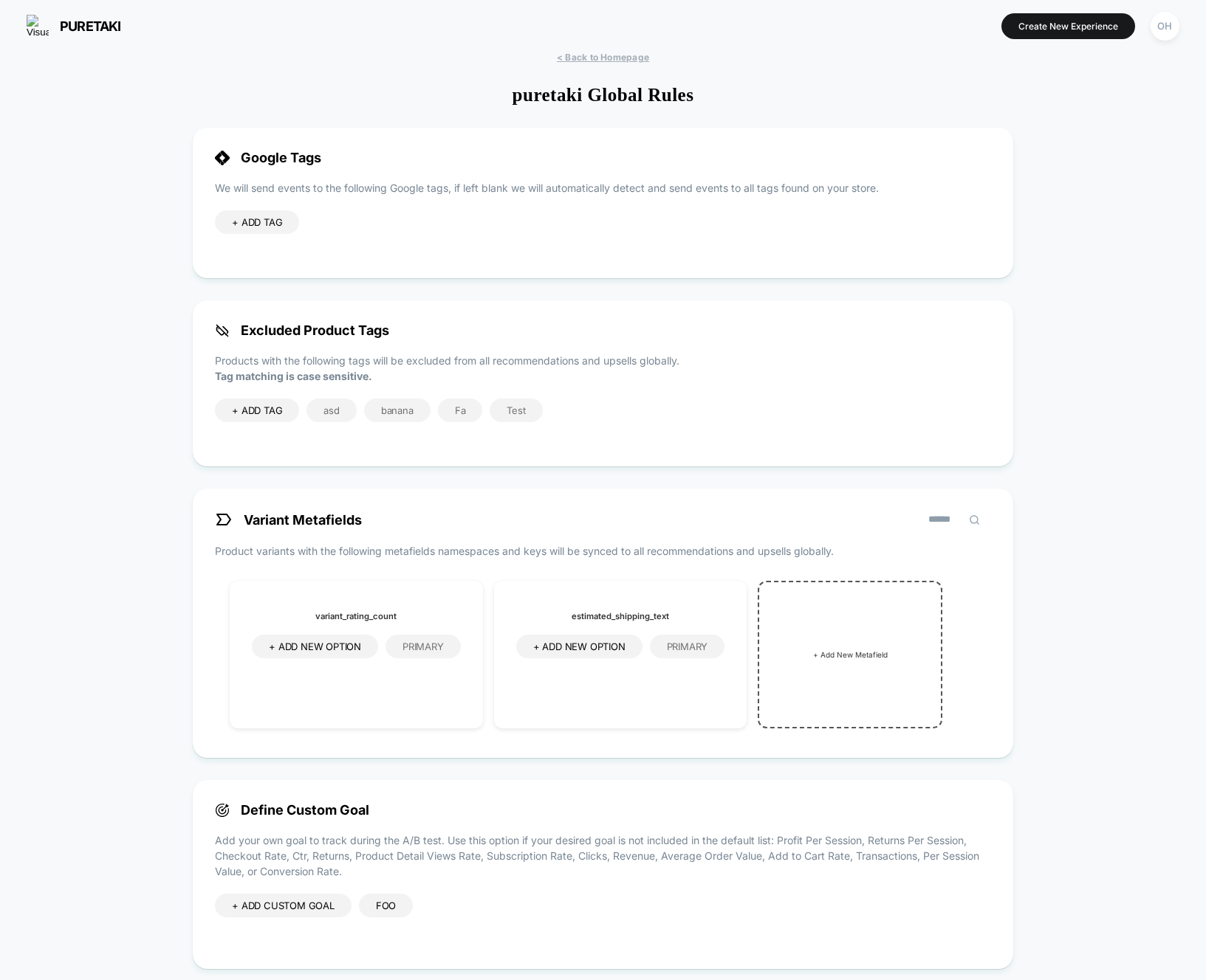
click at [269, 219] on span "+ ADD TAG" at bounding box center [257, 222] width 50 height 12
click at [273, 228] on input at bounding box center [275, 224] width 88 height 13
type input "**********"
click at [334, 225] on icon at bounding box center [334, 223] width 6 height 5
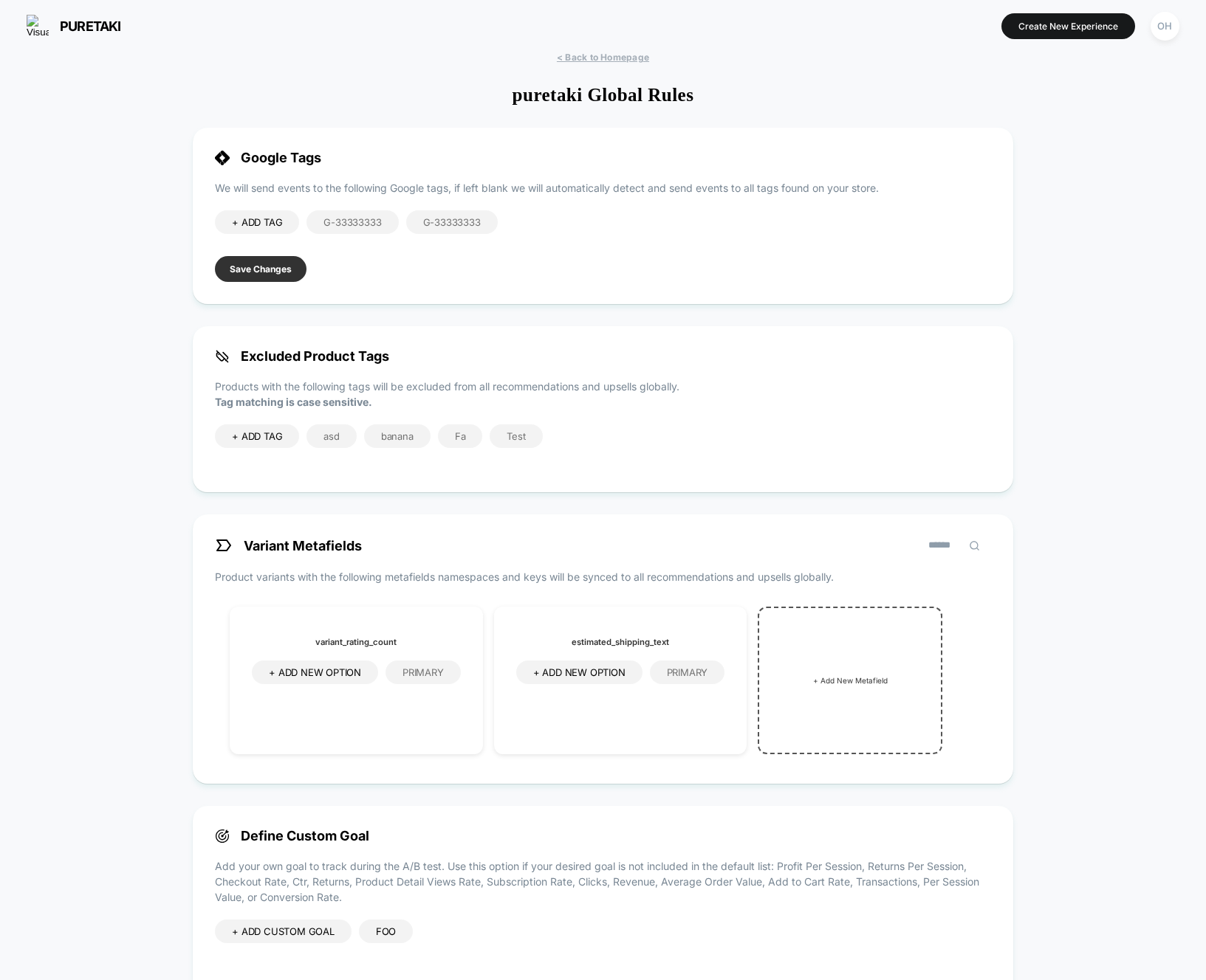
click at [277, 269] on button "Save Changes" at bounding box center [261, 269] width 92 height 26
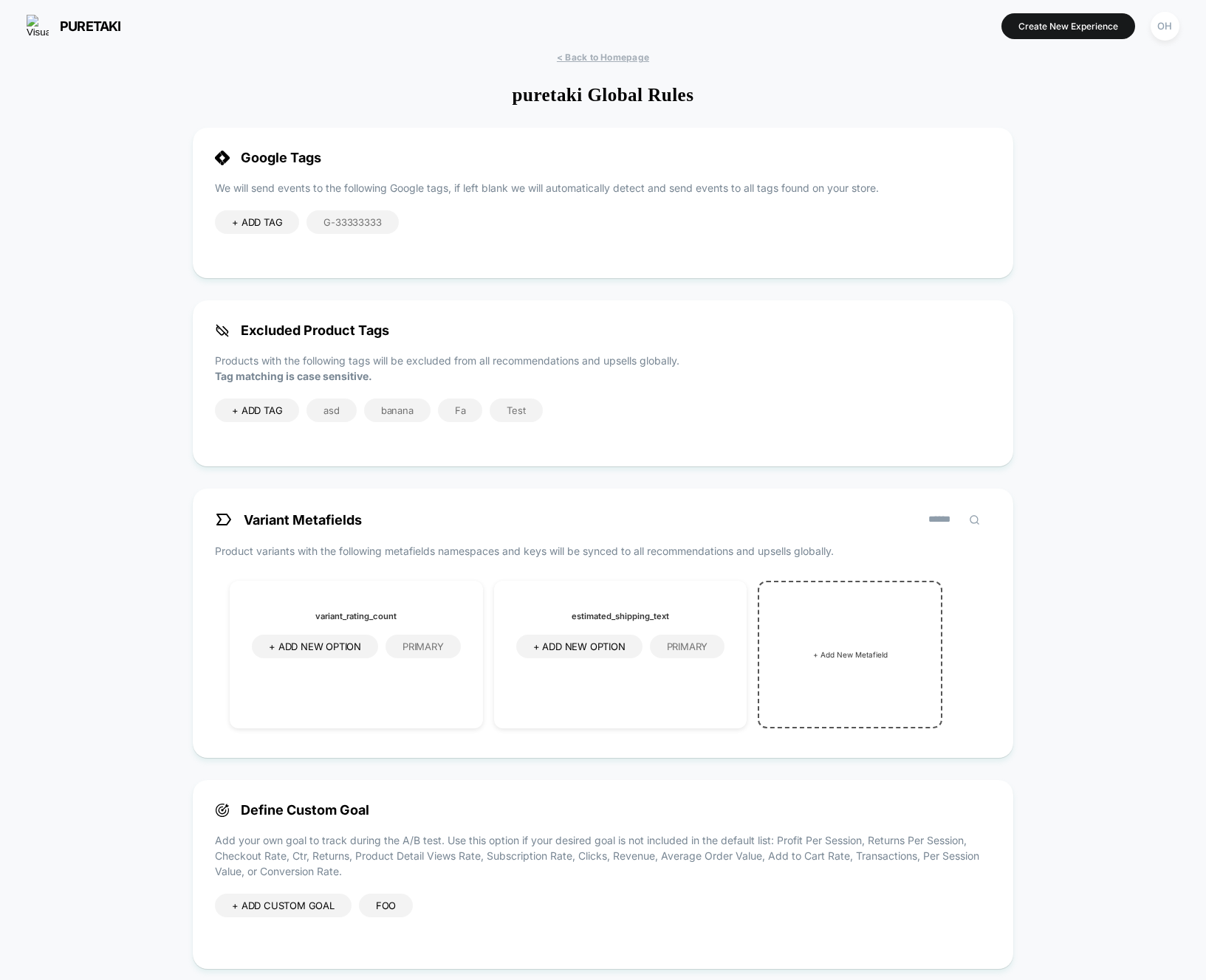
click at [916, 51] on div "< Back to Homepage puretaki Global Rules Google Tags We will send events to the…" at bounding box center [603, 611] width 1206 height 1120
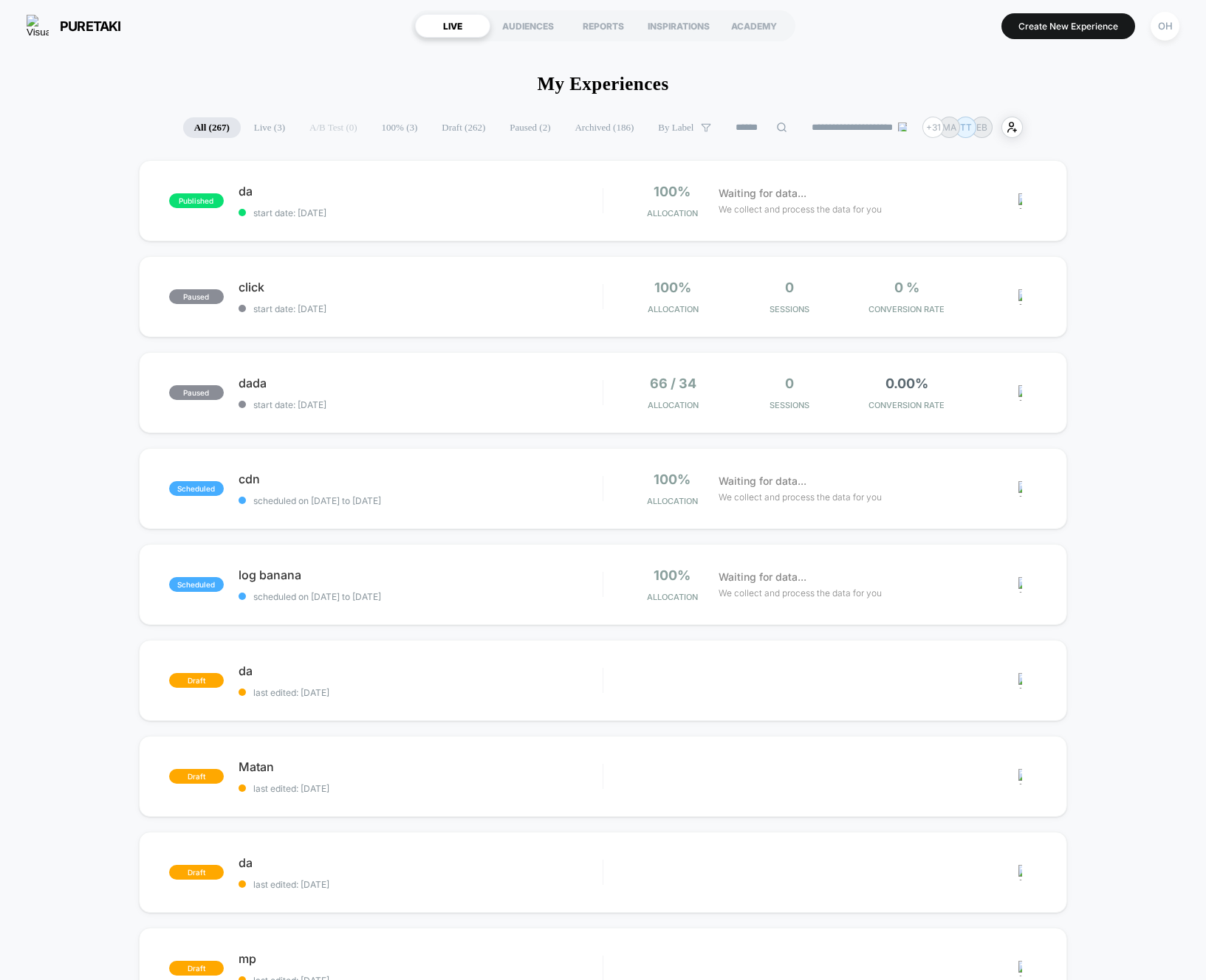
click at [1186, 26] on div "puretaki https://puretaki.myshopify.com LIVE AUDIENCES REPORTS INSPIRATIONS ACA…" at bounding box center [603, 25] width 1206 height 51
drag, startPoint x: 1175, startPoint y: 27, endPoint x: 1167, endPoint y: 46, distance: 20.6
click at [1175, 27] on div "OH" at bounding box center [1165, 26] width 29 height 29
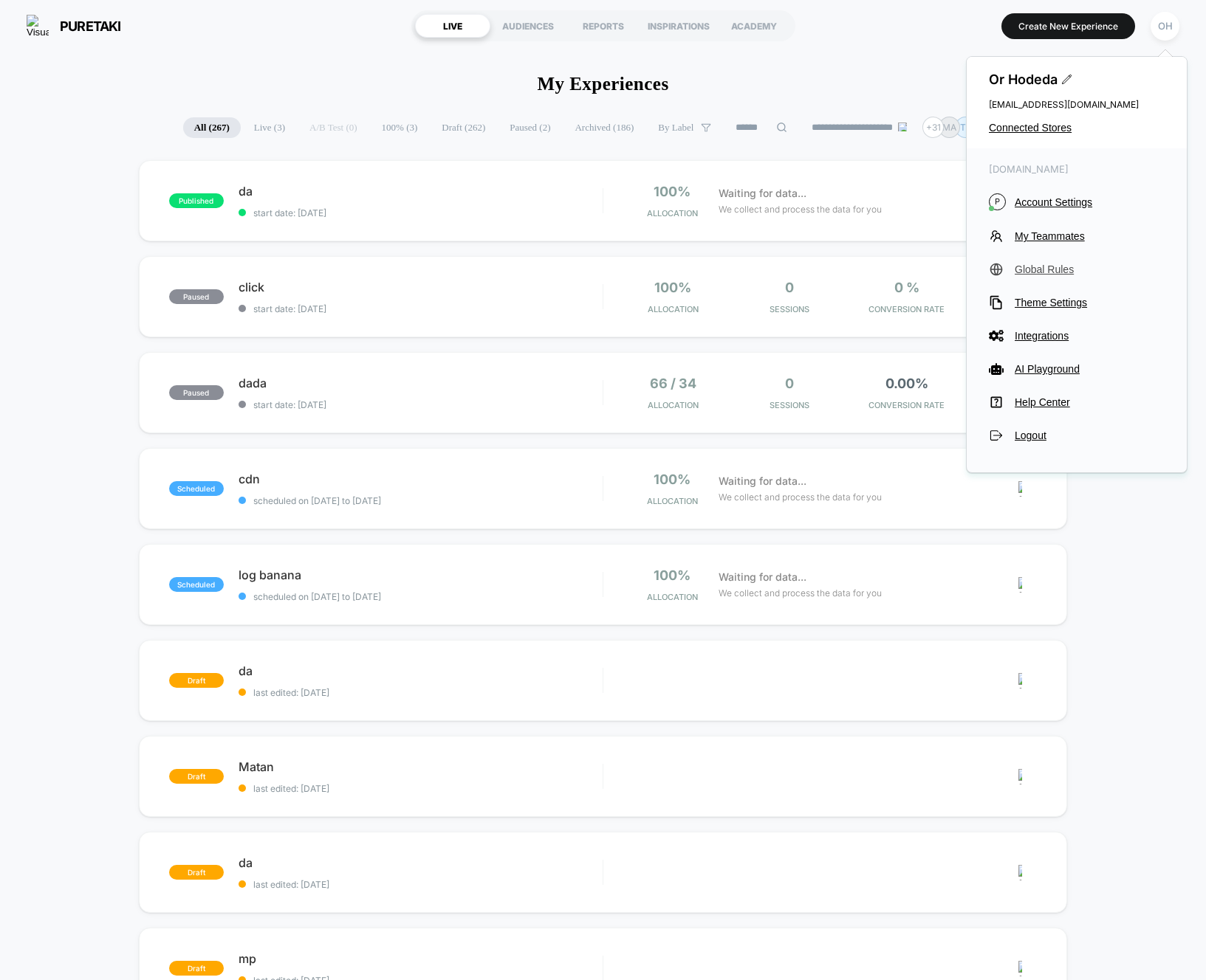
click at [1050, 266] on span "Global Rules" at bounding box center [1090, 269] width 150 height 12
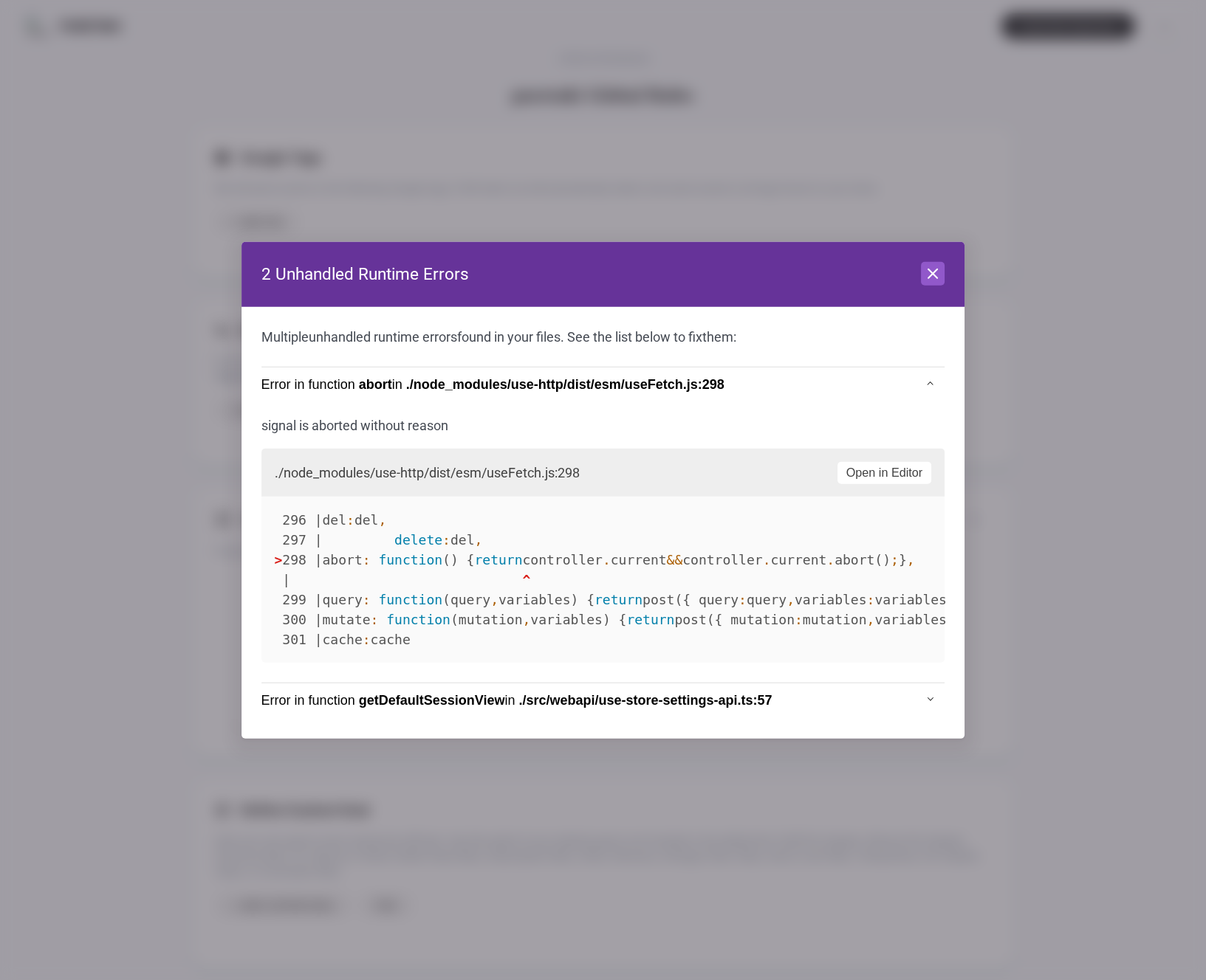
click at [949, 272] on header "2 Unhandled Runtime Errors Close" at bounding box center [603, 274] width 724 height 65
drag, startPoint x: 938, startPoint y: 272, endPoint x: 853, endPoint y: 273, distance: 85.0
click at [938, 272] on icon at bounding box center [933, 274] width 17 height 17
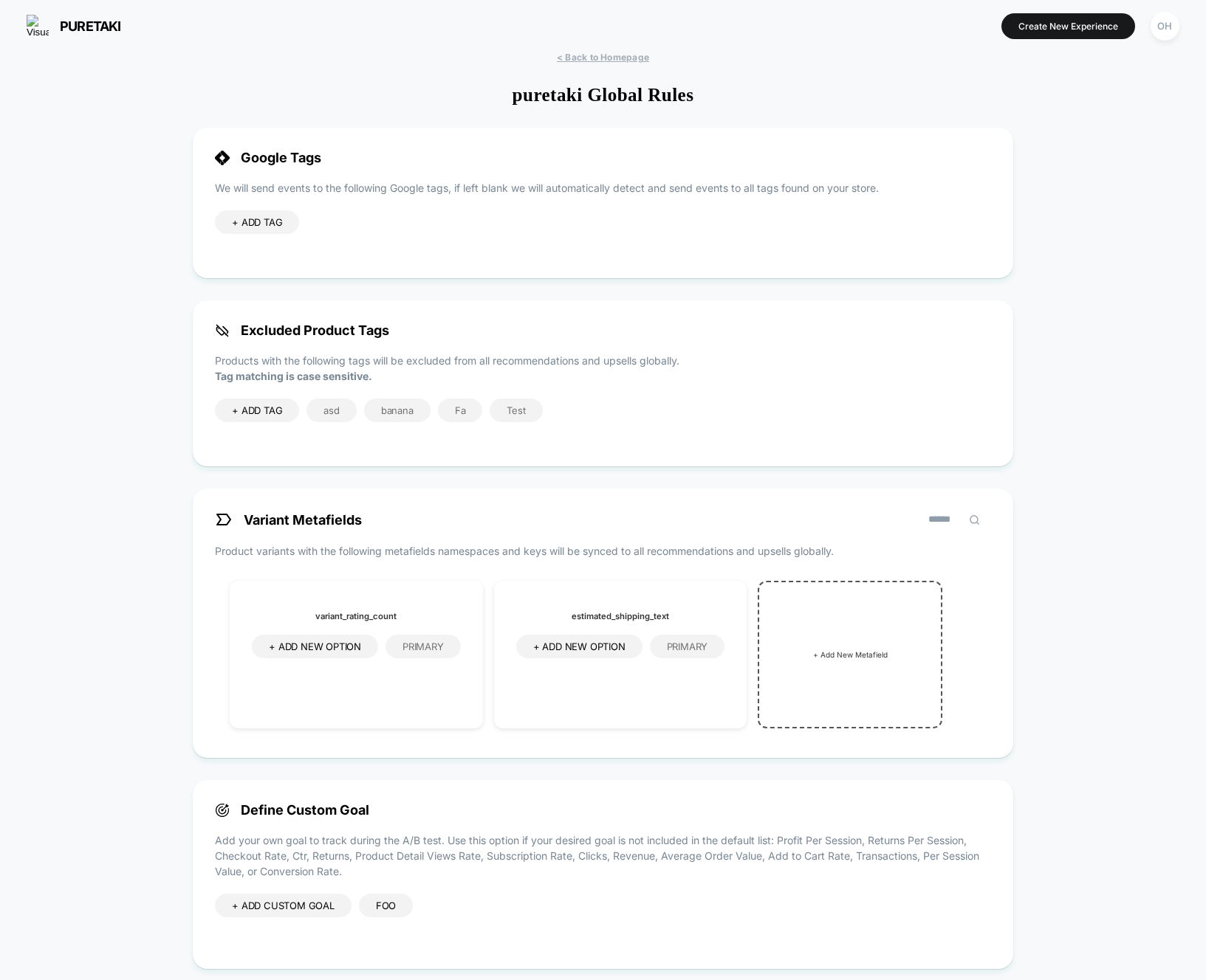
click at [258, 213] on div "+ ADD TAG" at bounding box center [257, 222] width 84 height 23
click at [266, 222] on input at bounding box center [275, 224] width 88 height 13
type input "*********"
click at [332, 223] on icon at bounding box center [335, 223] width 14 height 14
